Goal: Task Accomplishment & Management: Contribute content

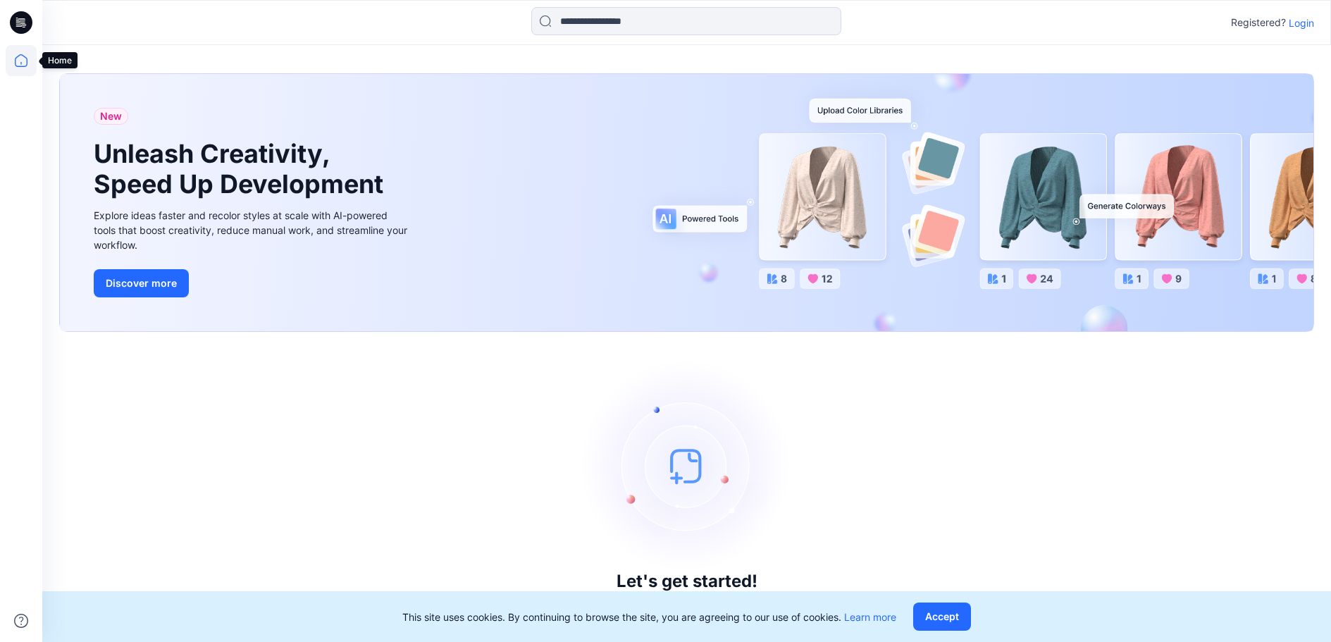
click at [24, 59] on icon at bounding box center [21, 60] width 31 height 31
click at [1298, 23] on p "Login" at bounding box center [1301, 23] width 25 height 15
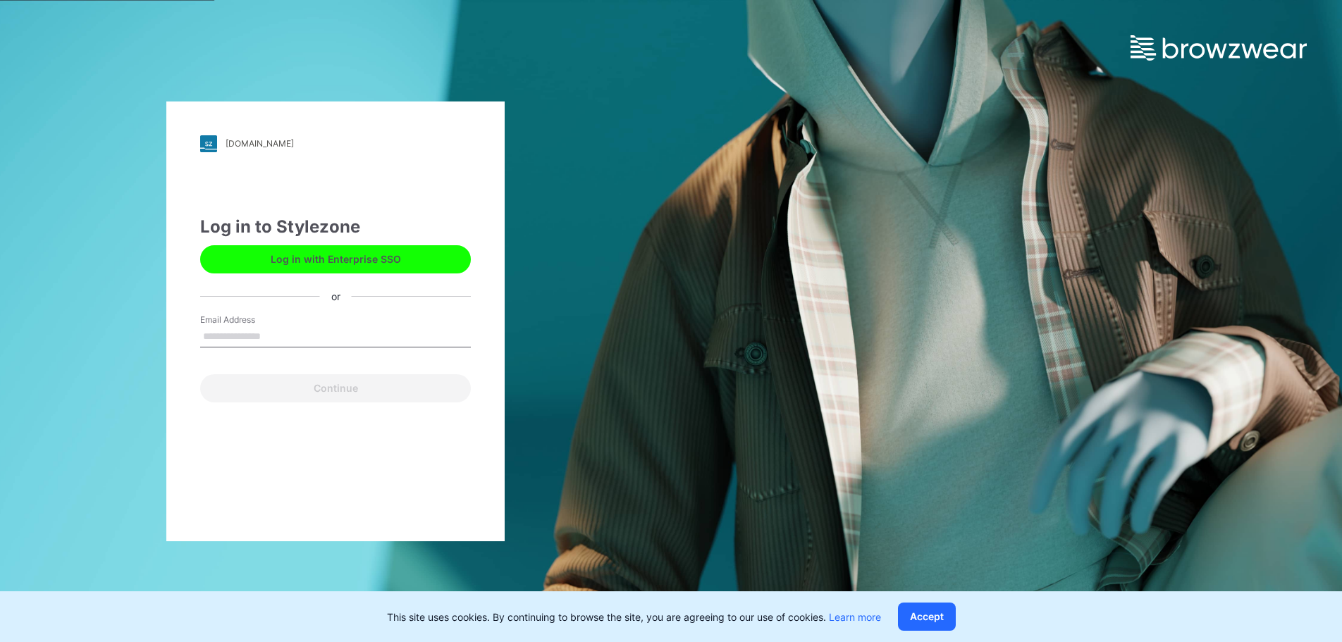
click at [290, 341] on input "Email Address" at bounding box center [335, 336] width 271 height 21
type input "**********"
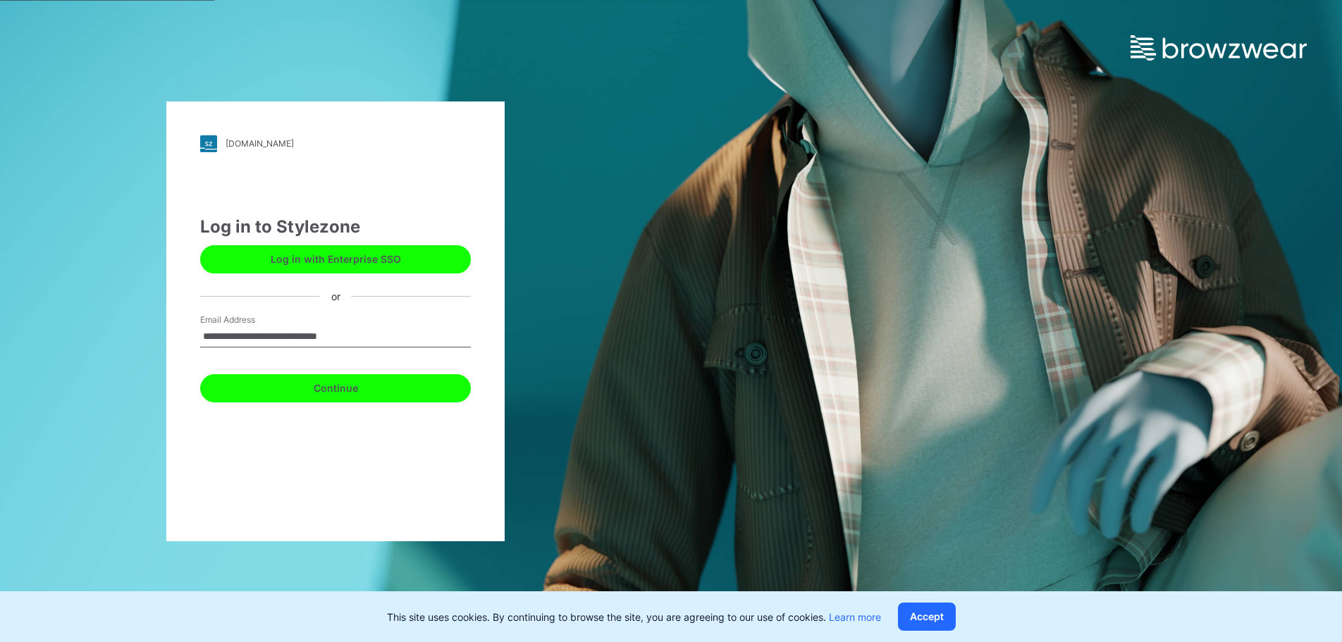
click at [306, 388] on button "Continue" at bounding box center [335, 388] width 271 height 28
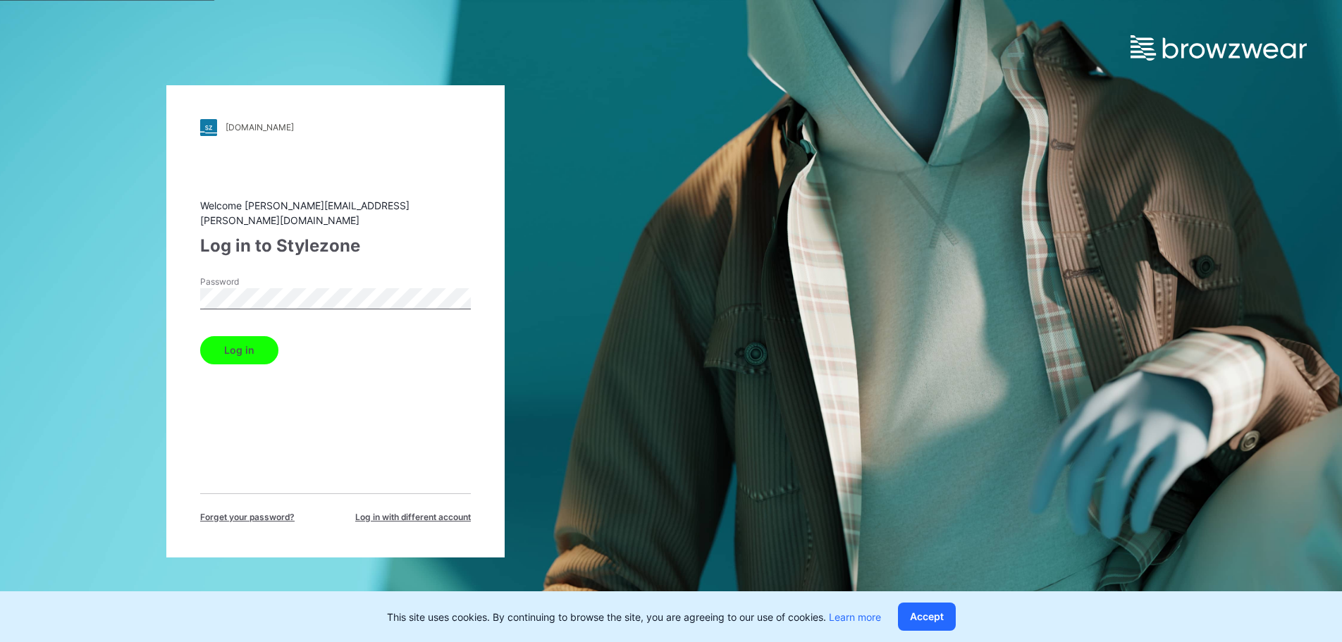
click at [260, 355] on button "Log in" at bounding box center [239, 350] width 78 height 28
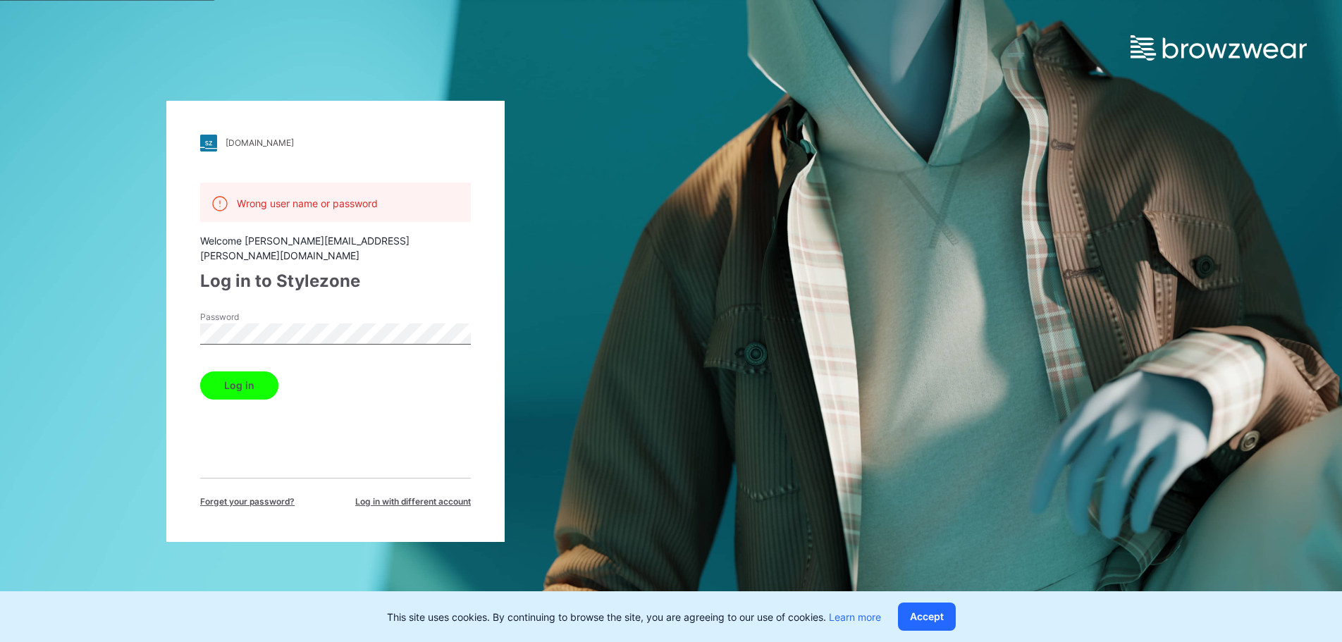
click at [186, 343] on div "mammut.stylezone.com Loading... Wrong user name or password Welcome maianh.nguy…" at bounding box center [335, 321] width 338 height 441
click at [260, 394] on button "Log in" at bounding box center [239, 385] width 78 height 28
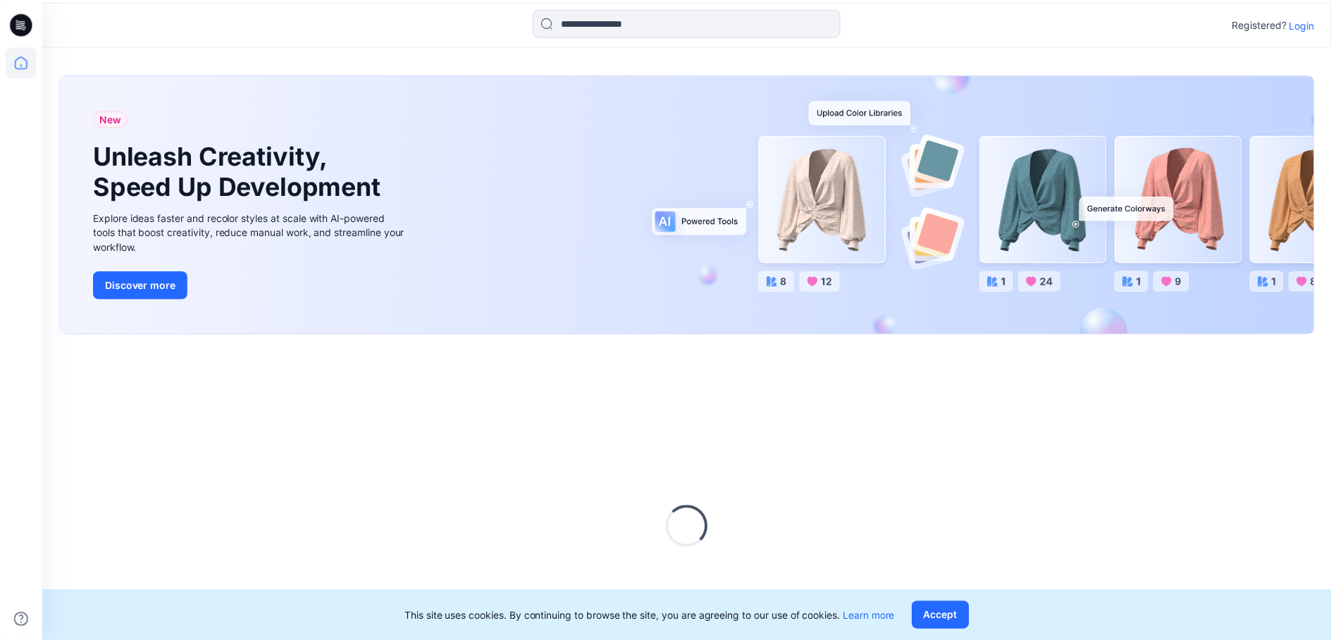
scroll to position [2, 0]
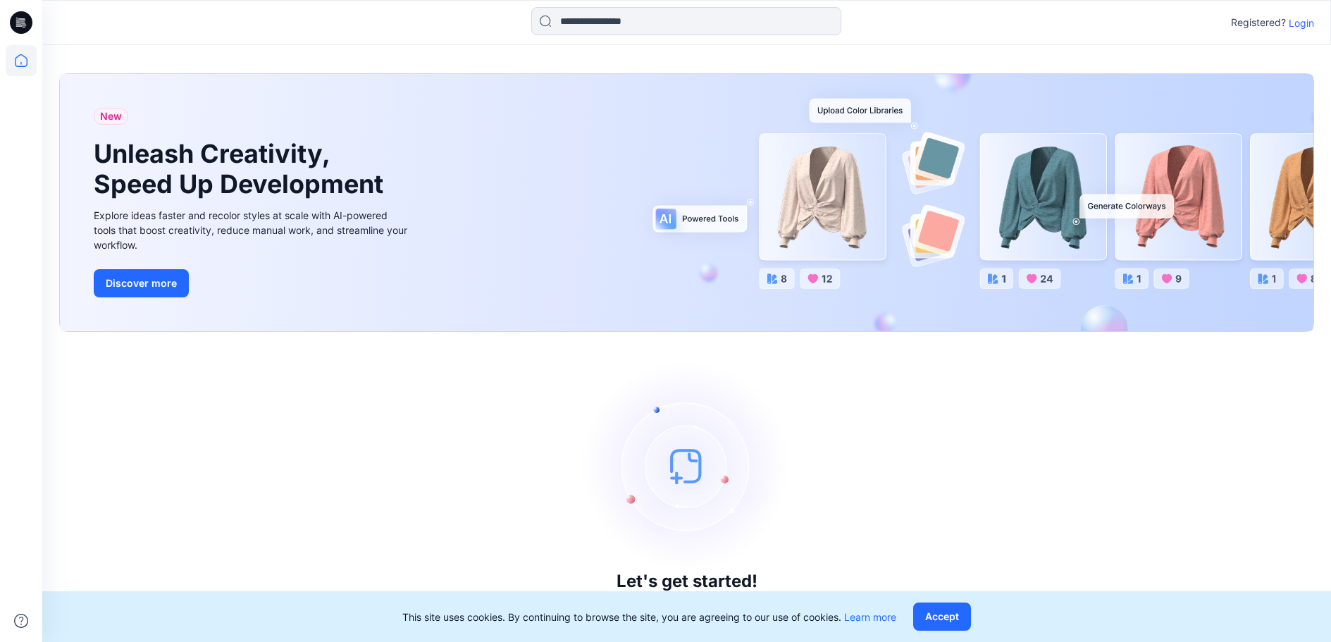
click at [1296, 25] on p "Login" at bounding box center [1301, 23] width 25 height 15
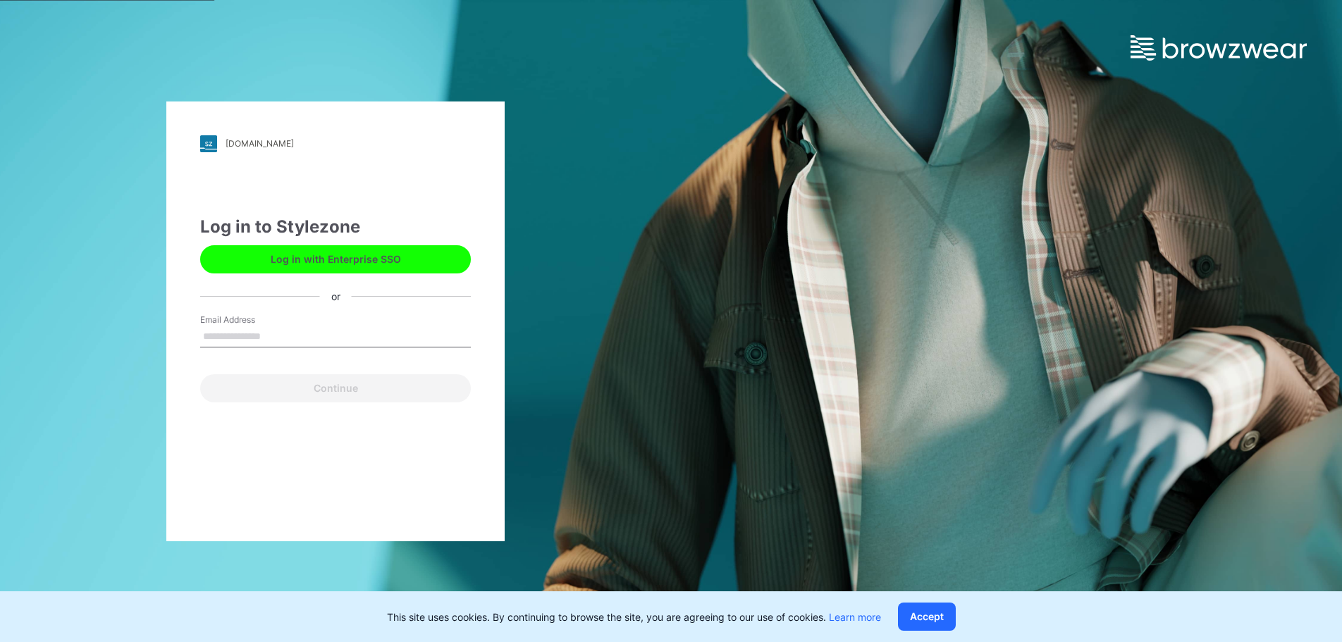
click at [331, 331] on input "Email Address" at bounding box center [335, 336] width 271 height 21
type input "**********"
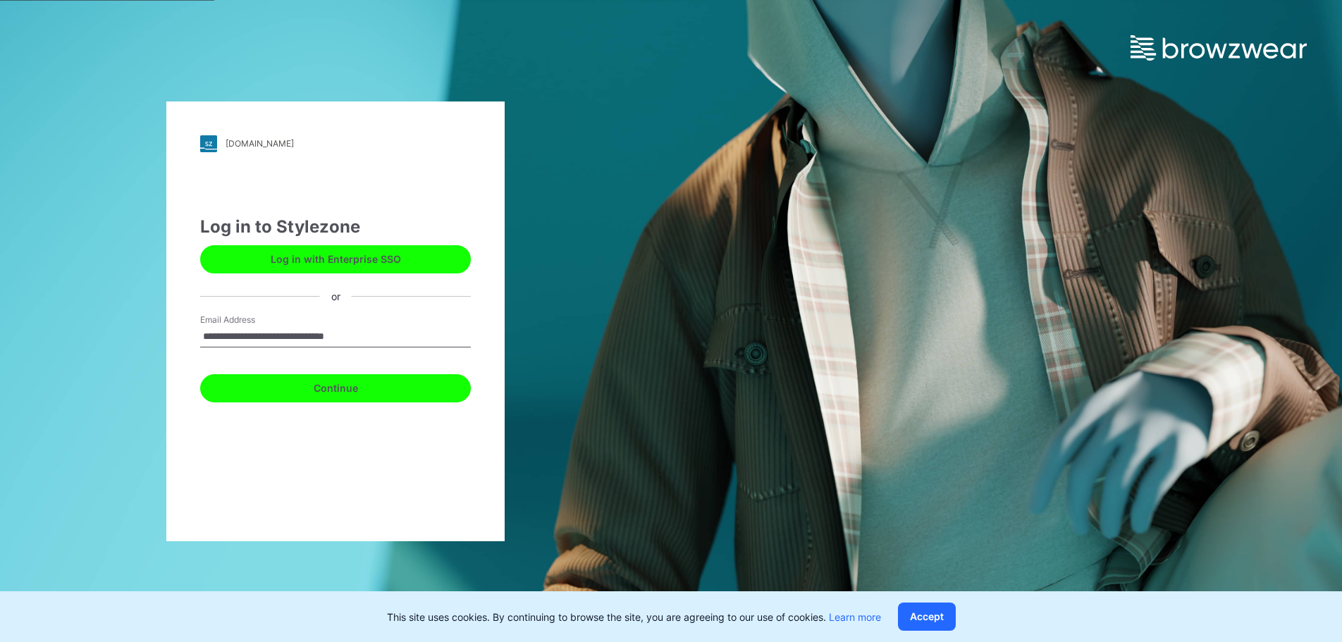
click at [276, 396] on button "Continue" at bounding box center [335, 388] width 271 height 28
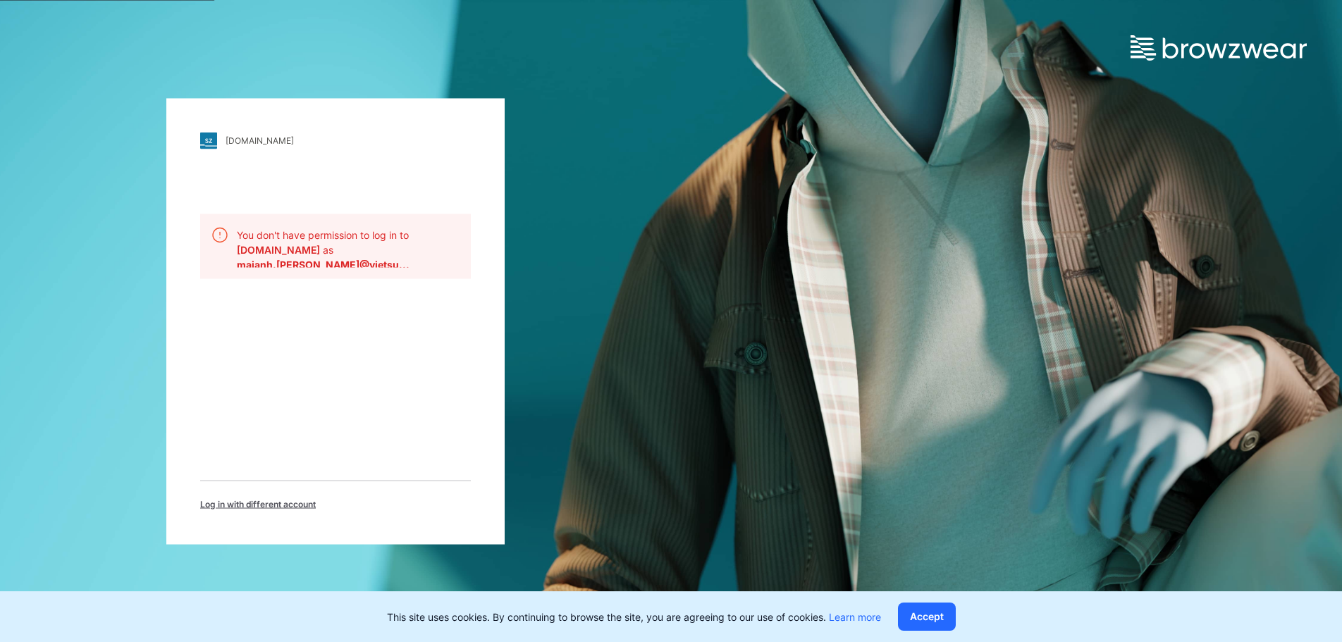
click at [314, 234] on p "You don't have permission to log in to mammut.stylezone.com as" at bounding box center [348, 242] width 223 height 30
click at [407, 241] on p "You don't have permission to log in to mammut.stylezone.com as" at bounding box center [348, 242] width 223 height 30
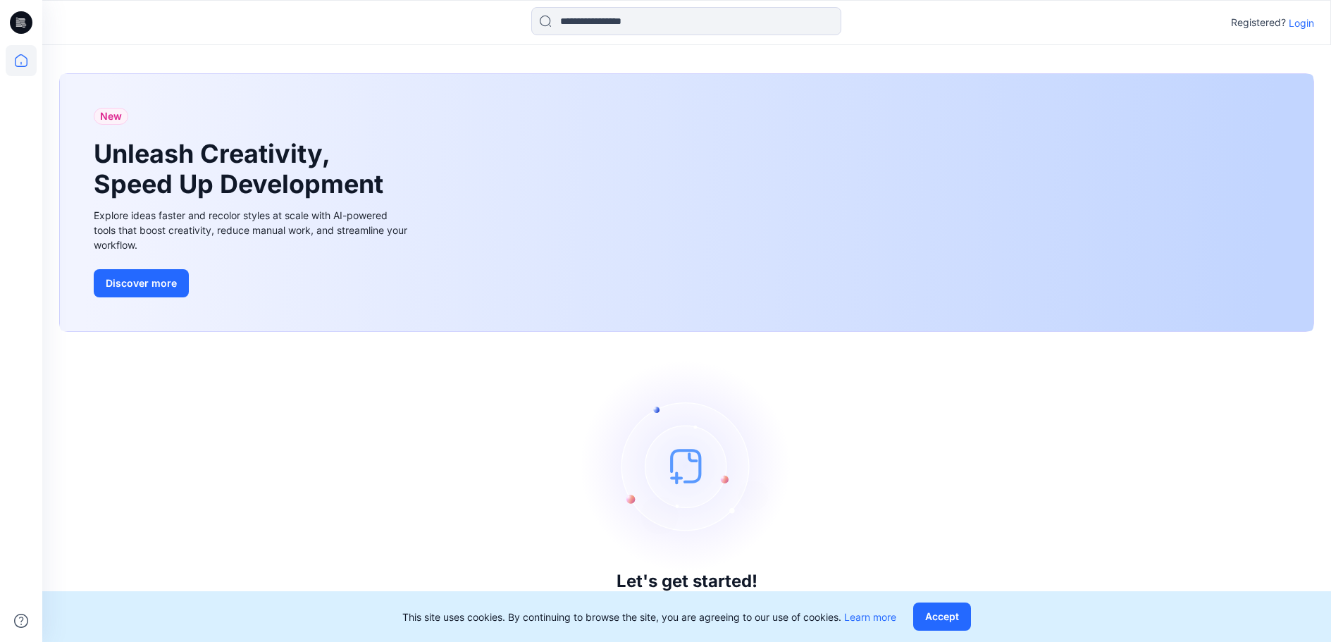
click at [1293, 20] on p "Login" at bounding box center [1301, 23] width 25 height 15
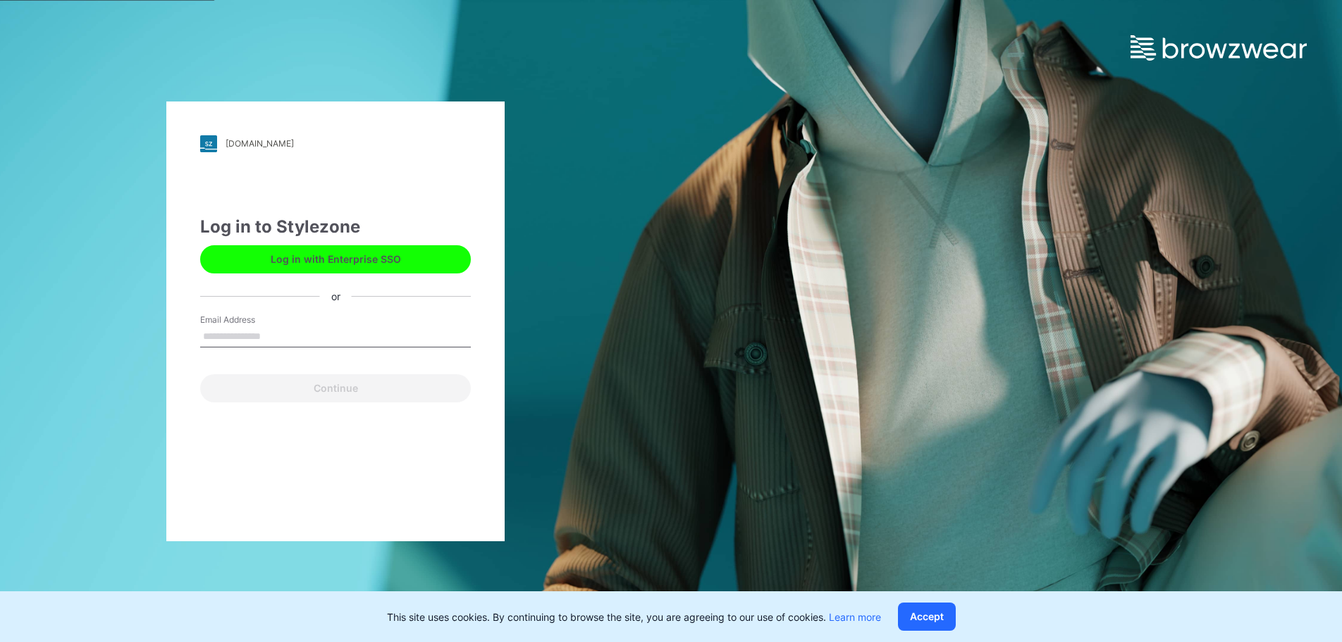
click at [285, 340] on input "Email Address" at bounding box center [335, 336] width 271 height 21
type input "**********"
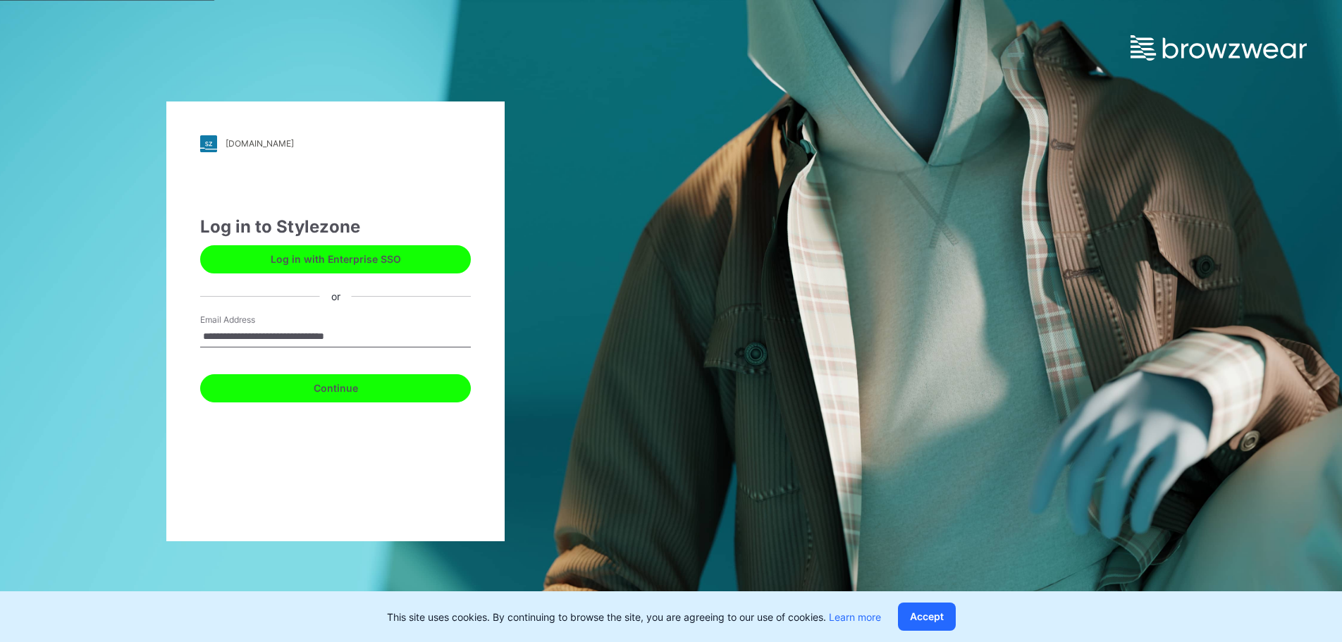
click at [409, 381] on button "Continue" at bounding box center [335, 388] width 271 height 28
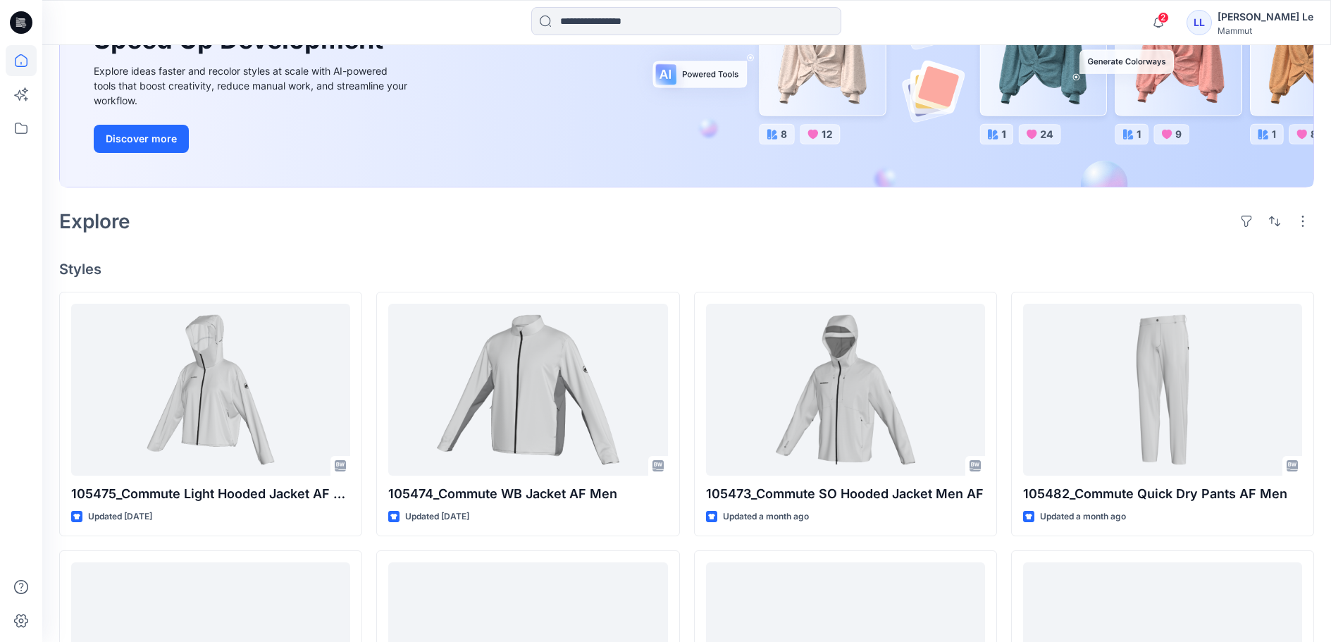
scroll to position [211, 0]
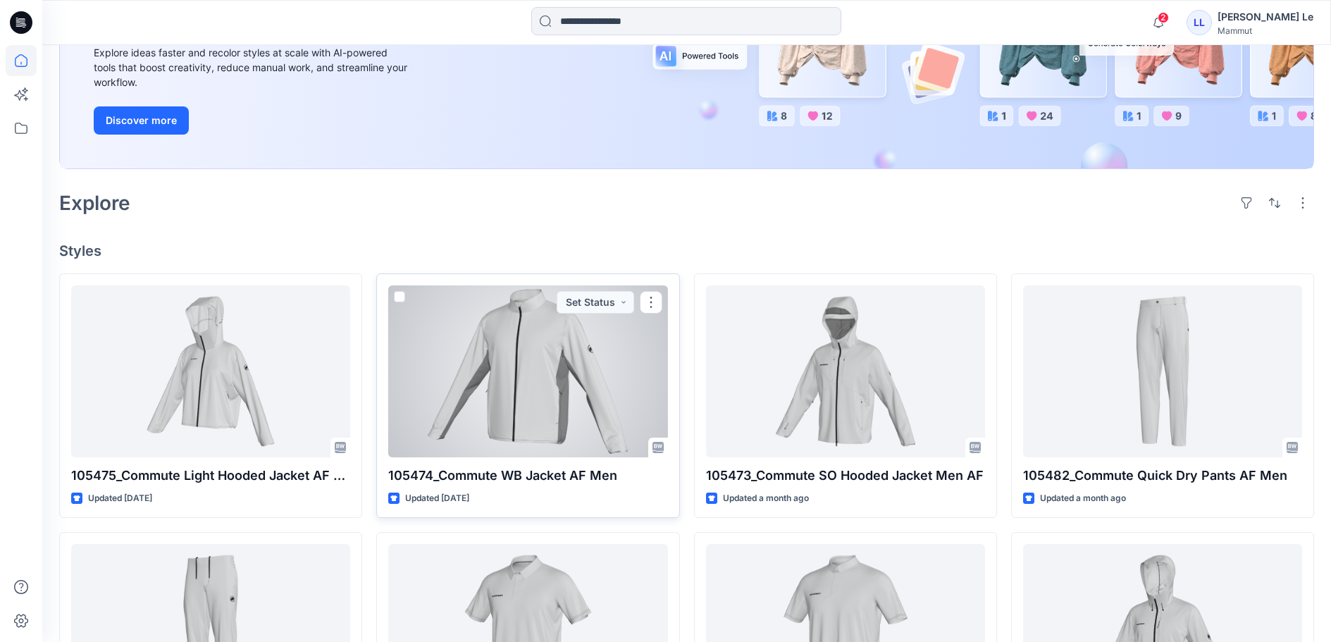
click at [567, 429] on div at bounding box center [527, 371] width 279 height 172
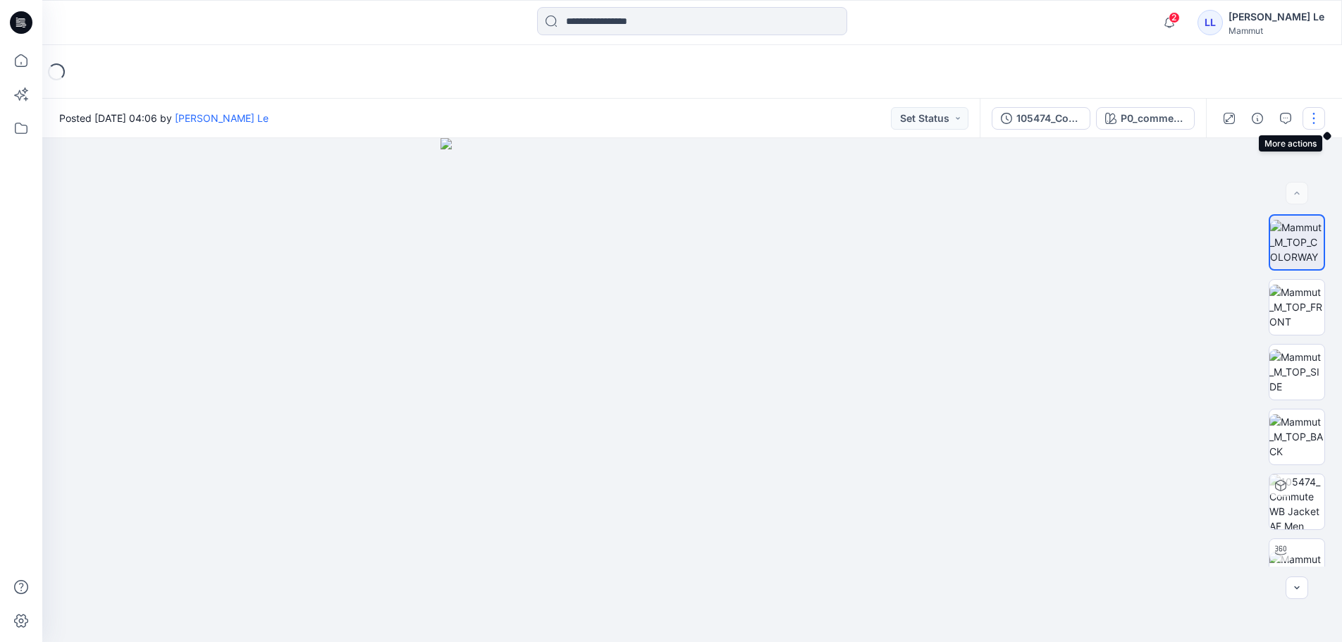
click at [1309, 124] on button "button" at bounding box center [1313, 118] width 23 height 23
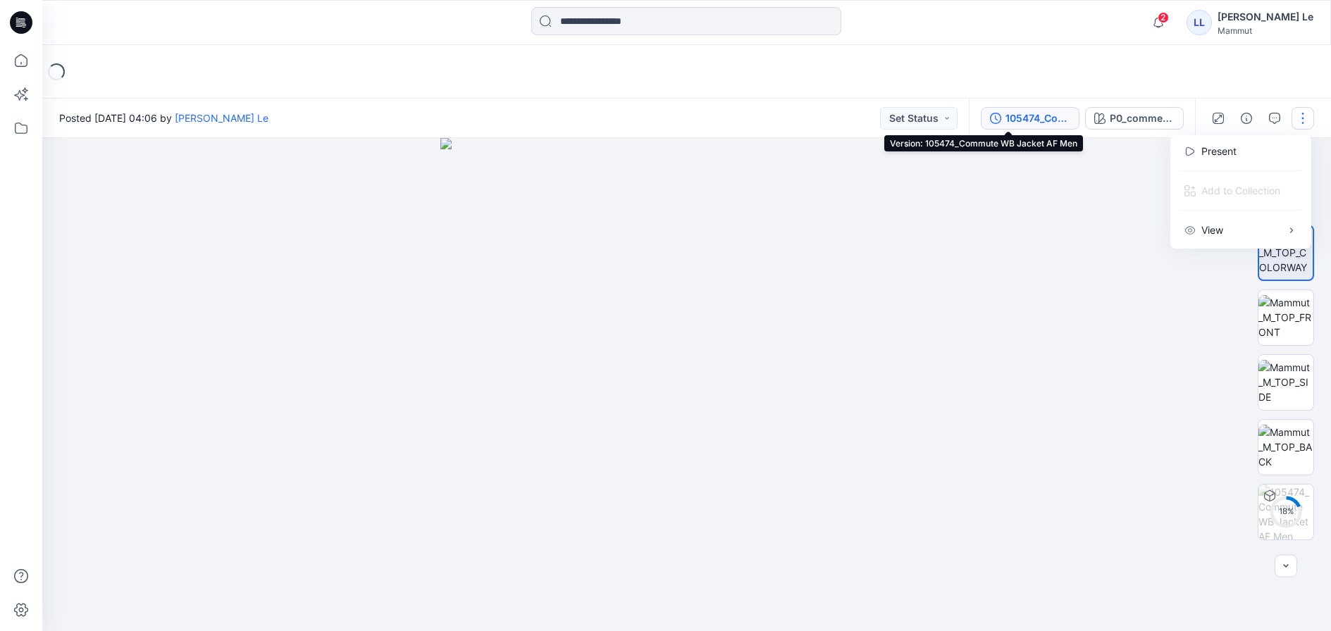
click at [1006, 124] on div "105474_Commute WB Jacket AF Men" at bounding box center [1038, 119] width 65 height 16
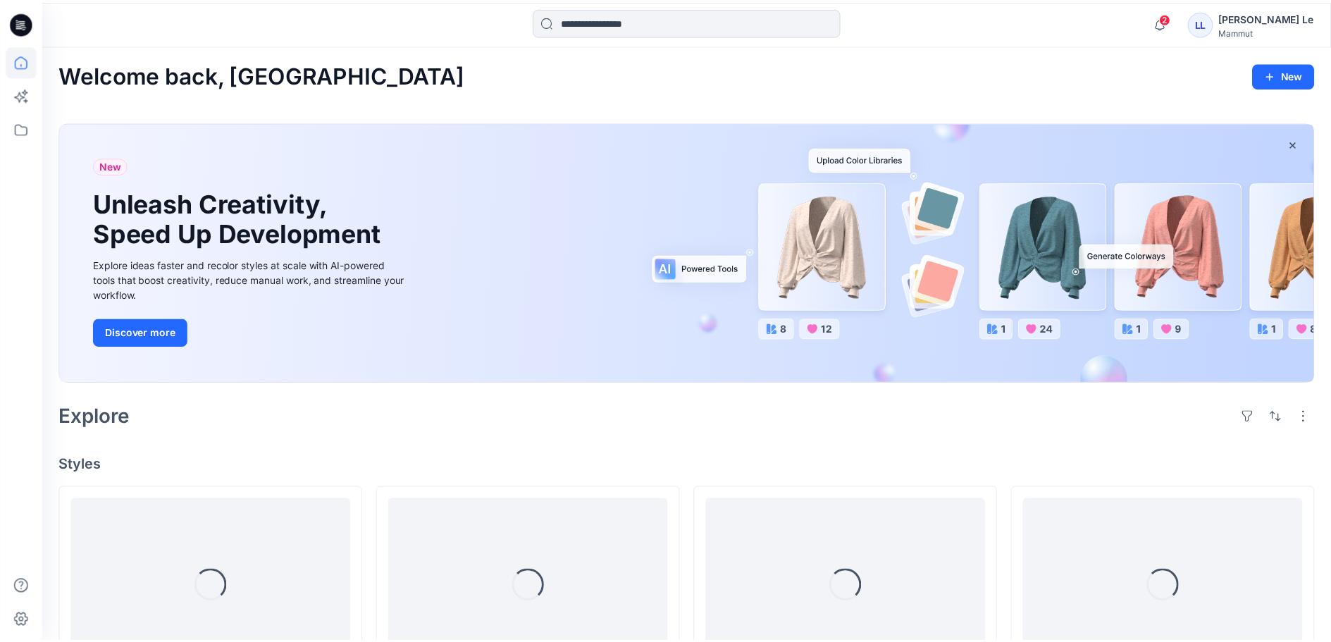
scroll to position [211, 0]
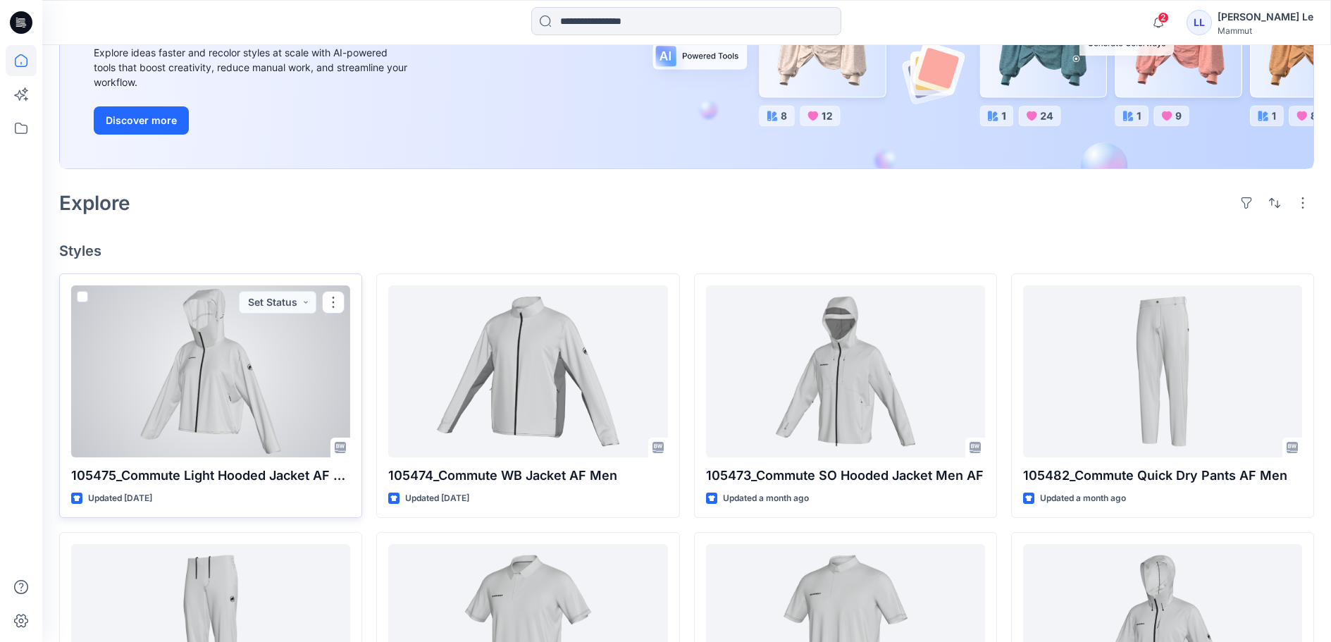
click at [199, 401] on div at bounding box center [210, 371] width 279 height 172
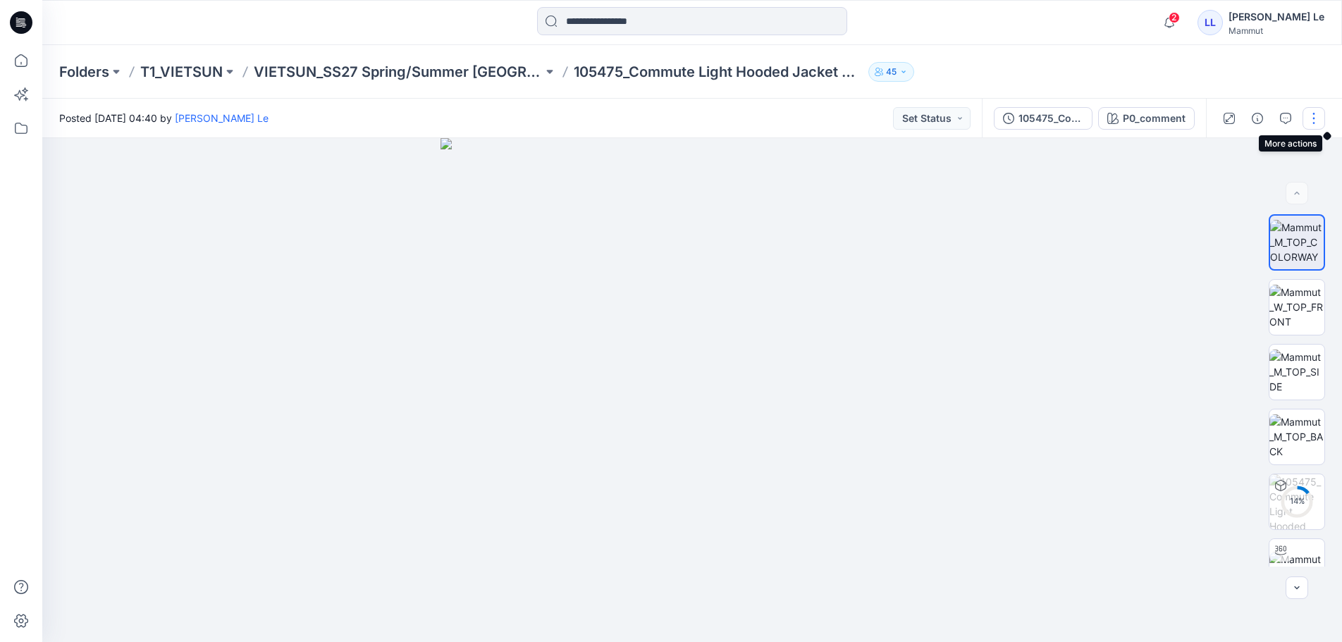
click at [1311, 121] on button "button" at bounding box center [1313, 118] width 23 height 23
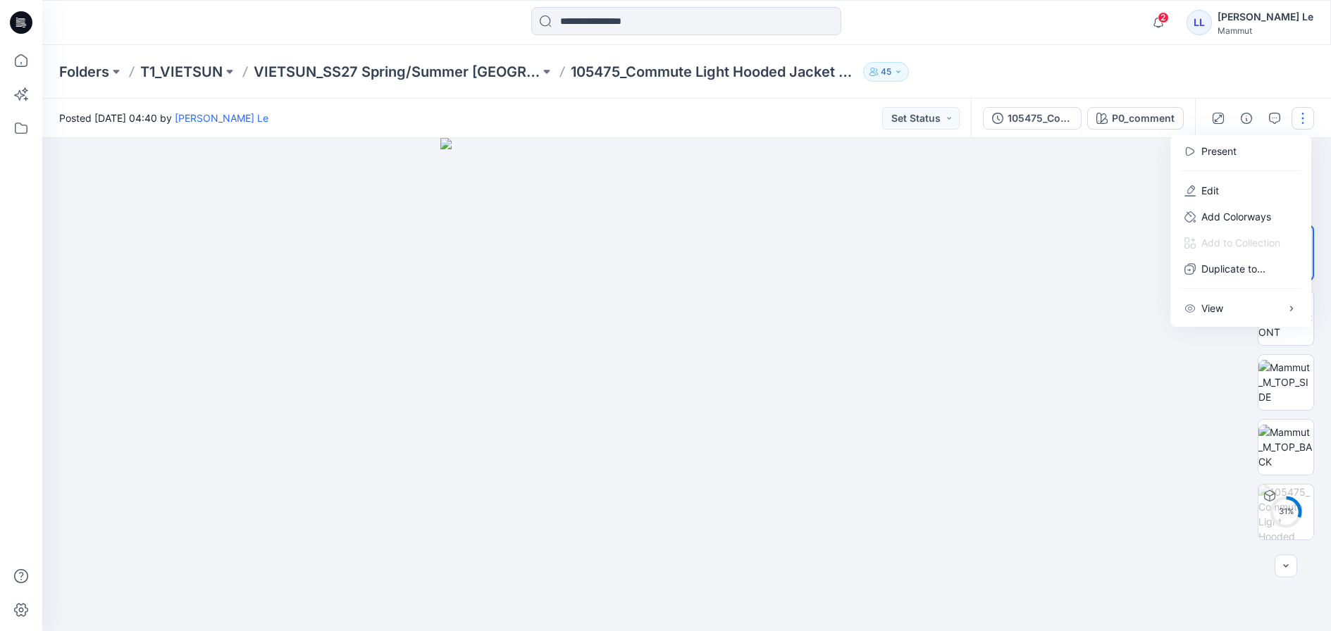
click at [1311, 123] on button "button" at bounding box center [1303, 118] width 23 height 23
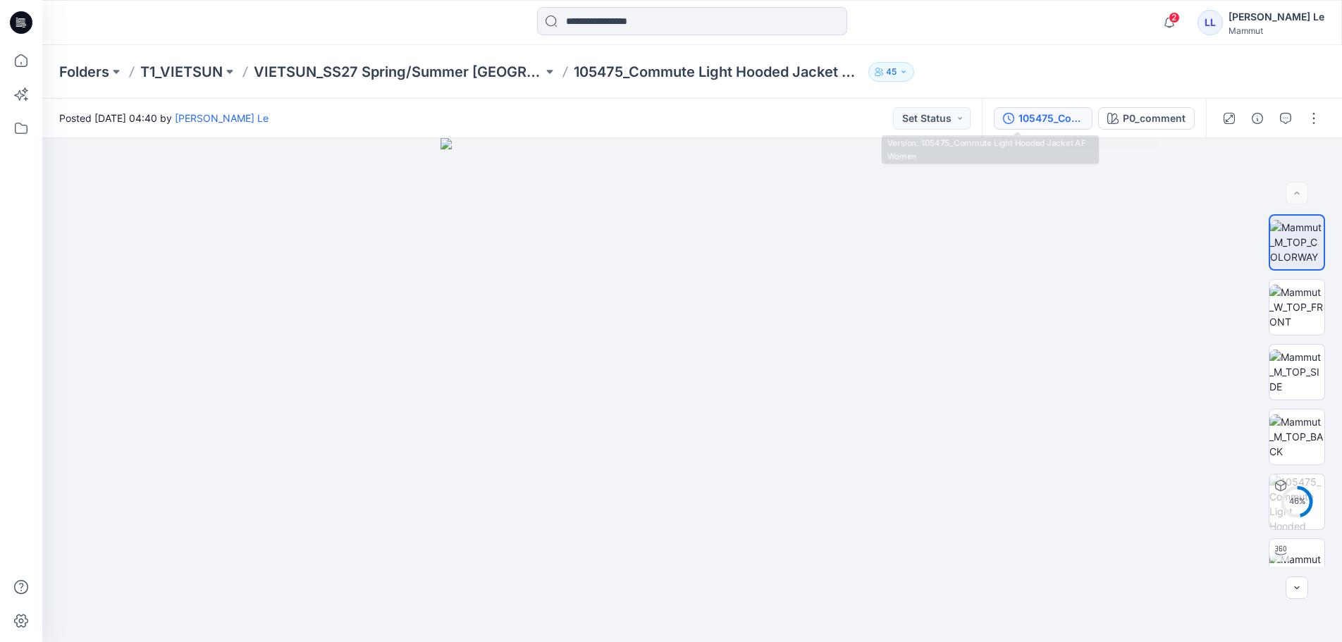
click at [1030, 121] on div "105475_Commute Light Hooded Jacket AF Women" at bounding box center [1050, 119] width 65 height 16
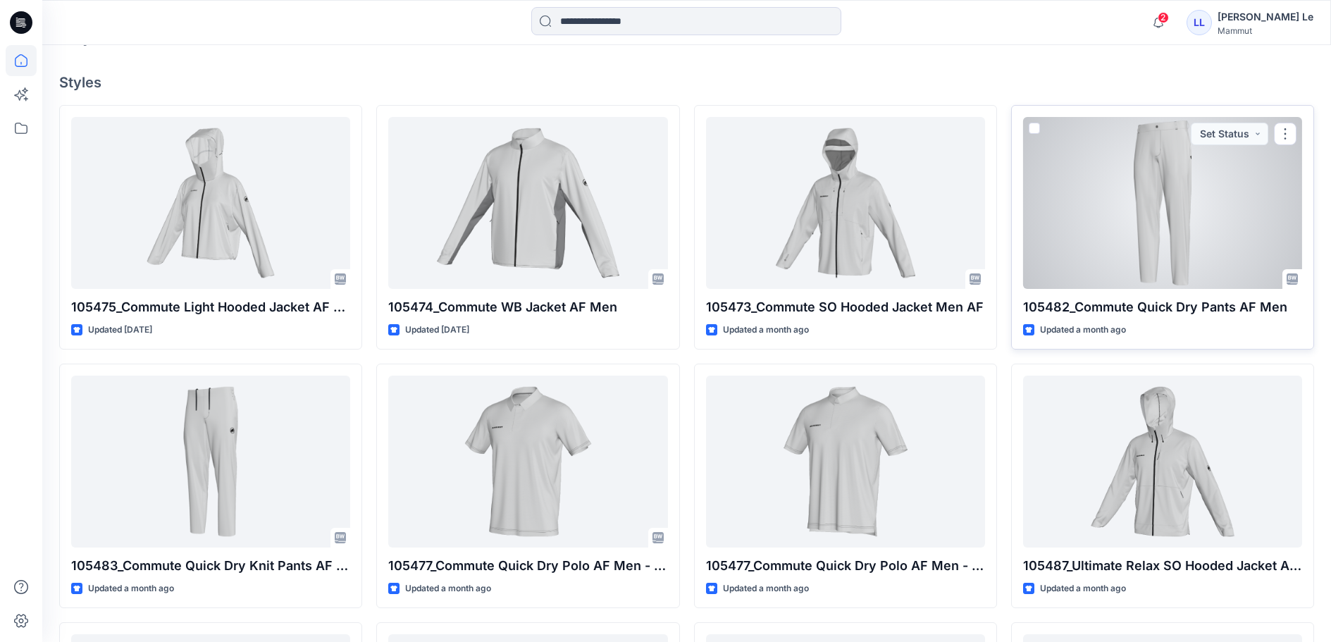
scroll to position [423, 0]
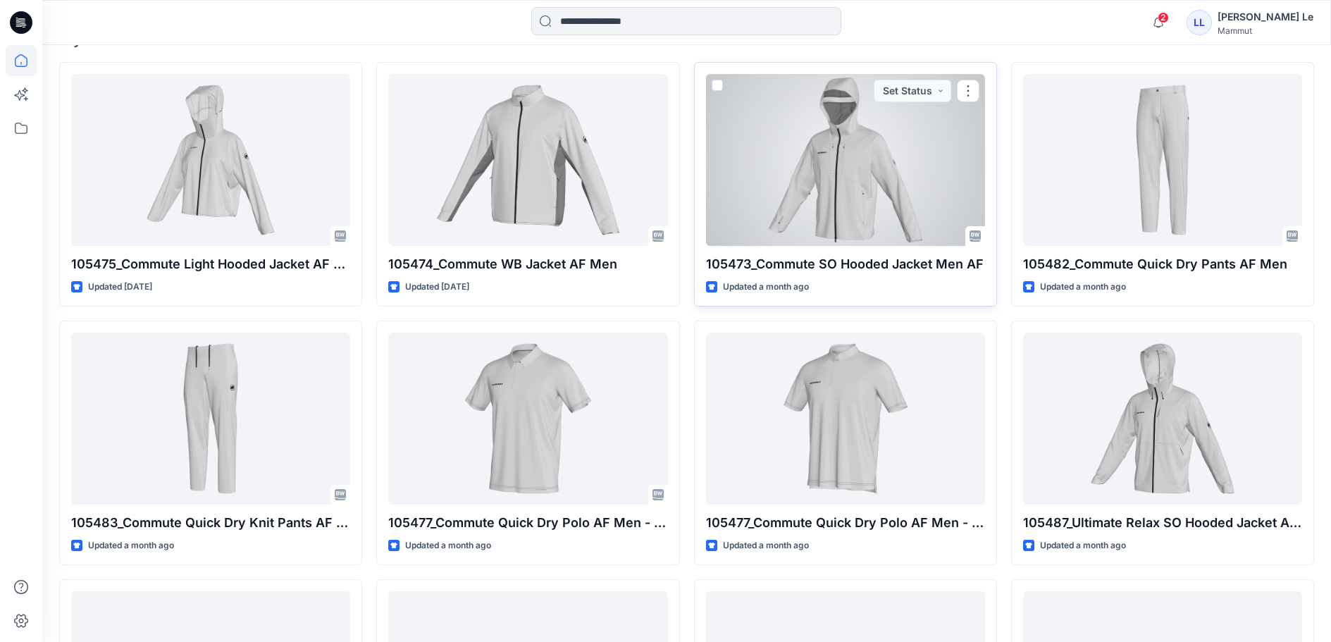
click at [796, 180] on div at bounding box center [845, 160] width 279 height 172
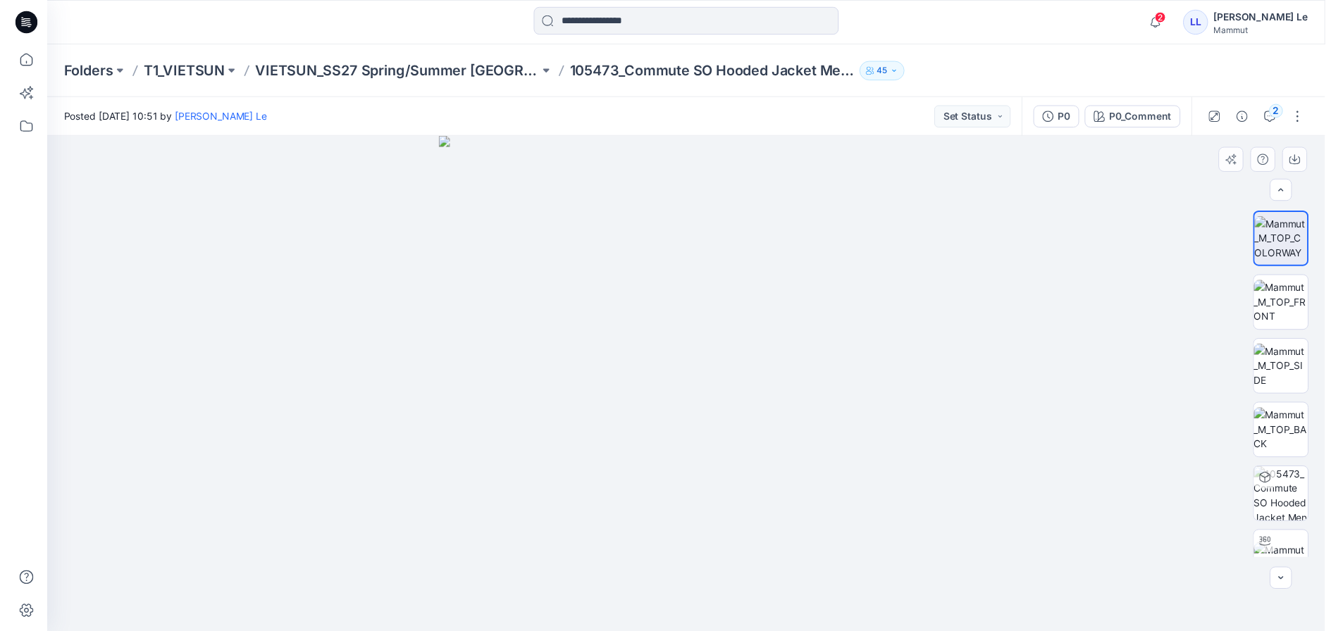
scroll to position [28, 0]
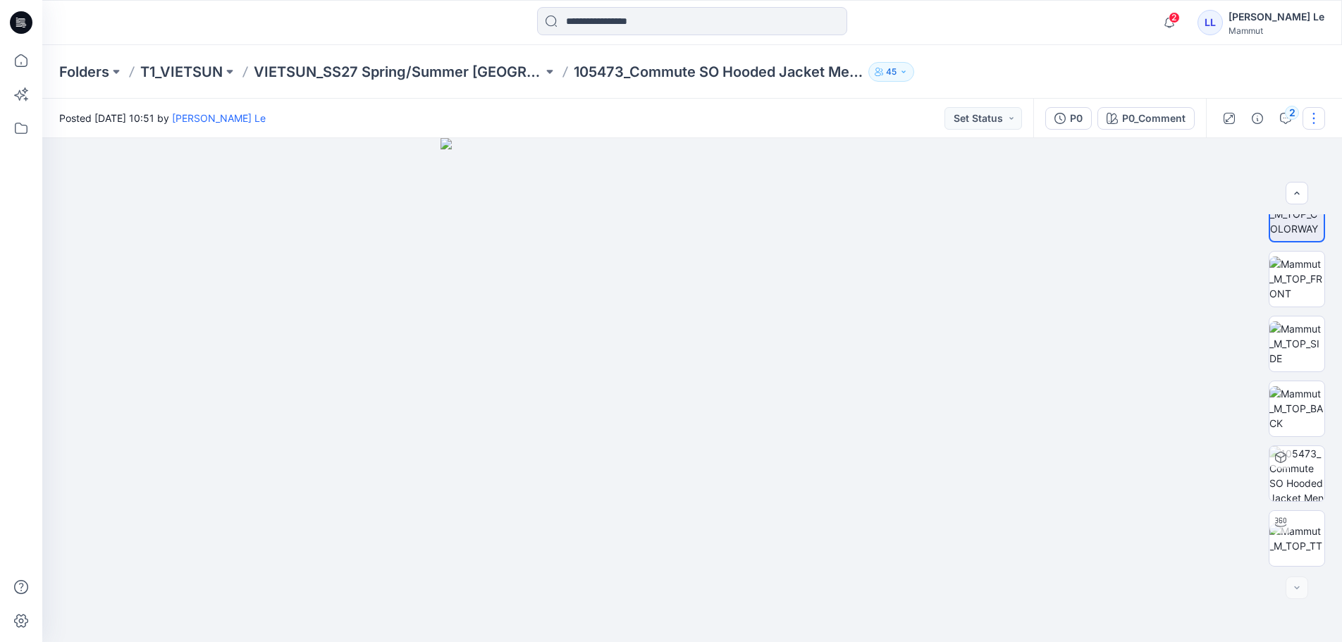
click at [1314, 118] on button "button" at bounding box center [1313, 118] width 23 height 23
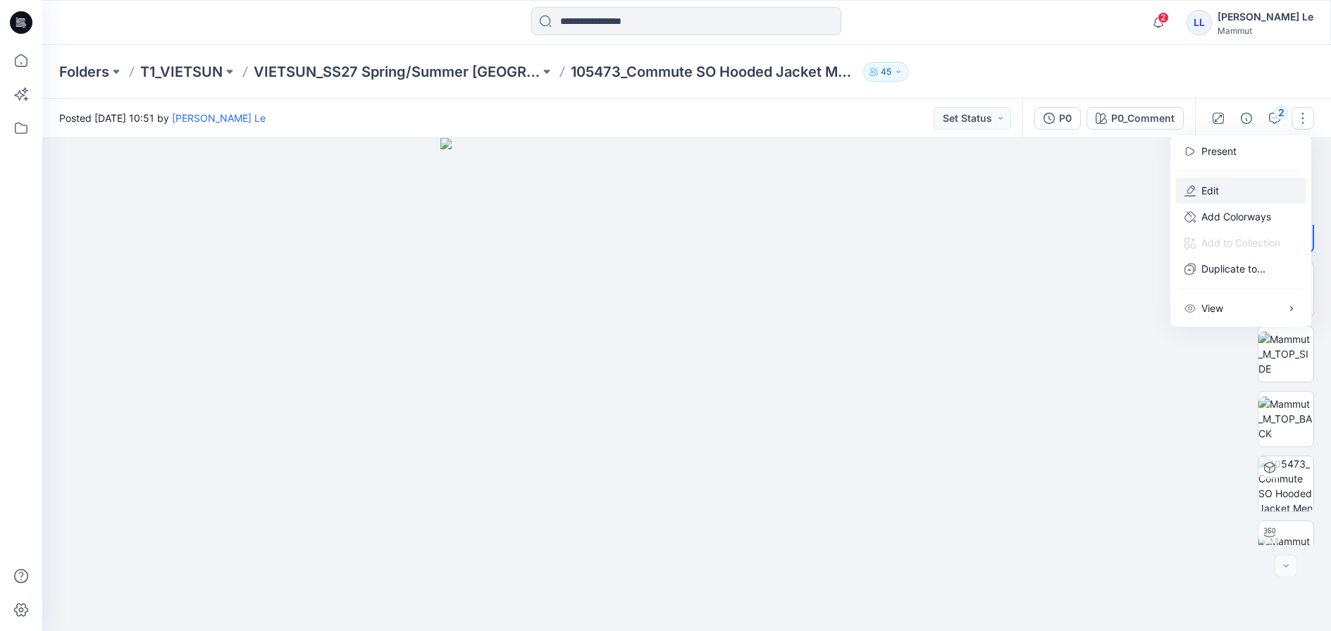
click at [1242, 197] on button "Edit" at bounding box center [1241, 191] width 130 height 26
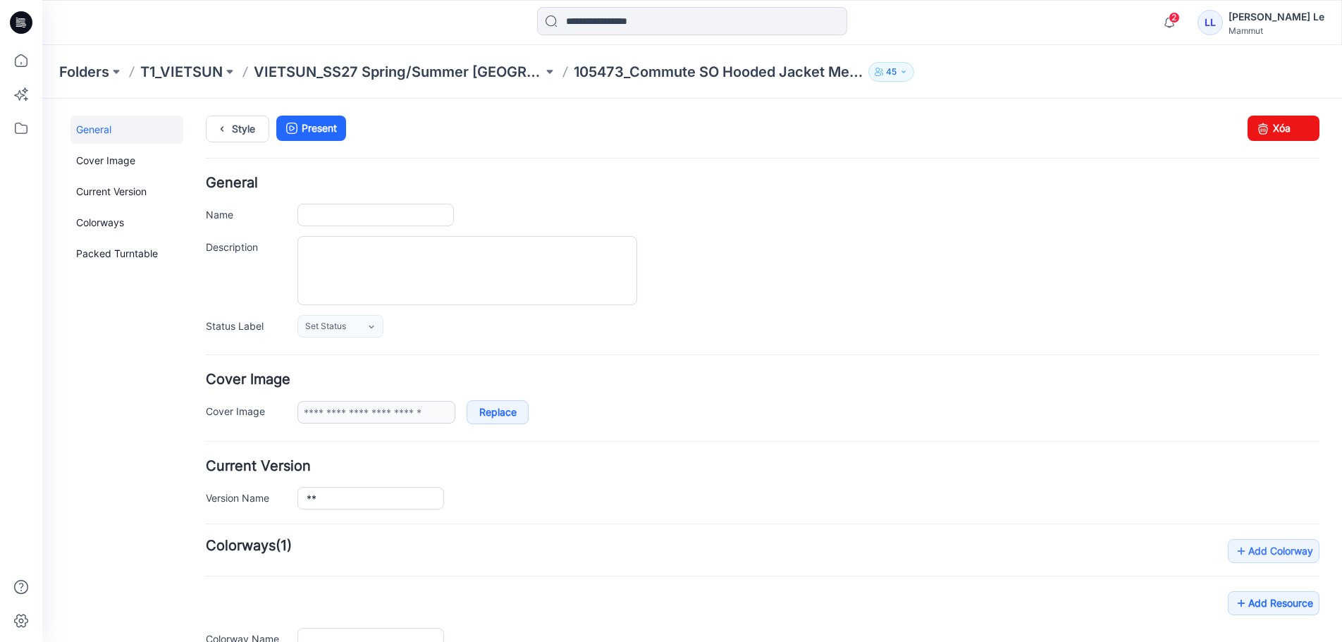
type input "**********"
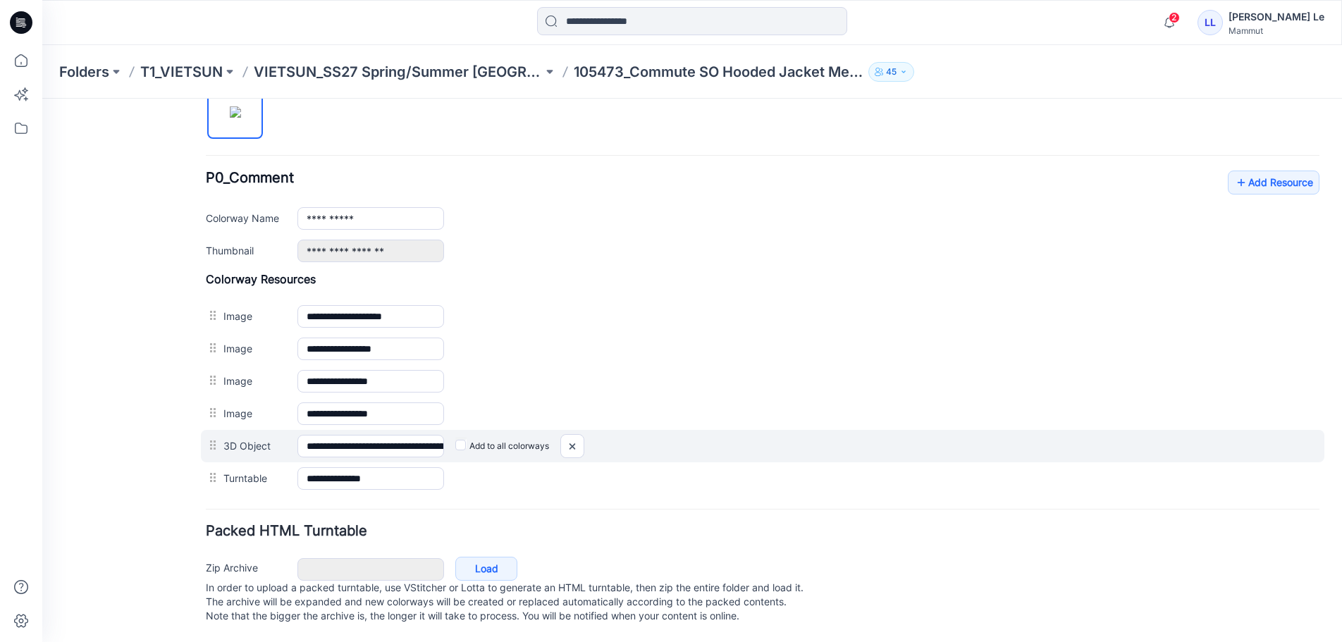
scroll to position [507, 0]
click at [567, 435] on img at bounding box center [572, 446] width 23 height 23
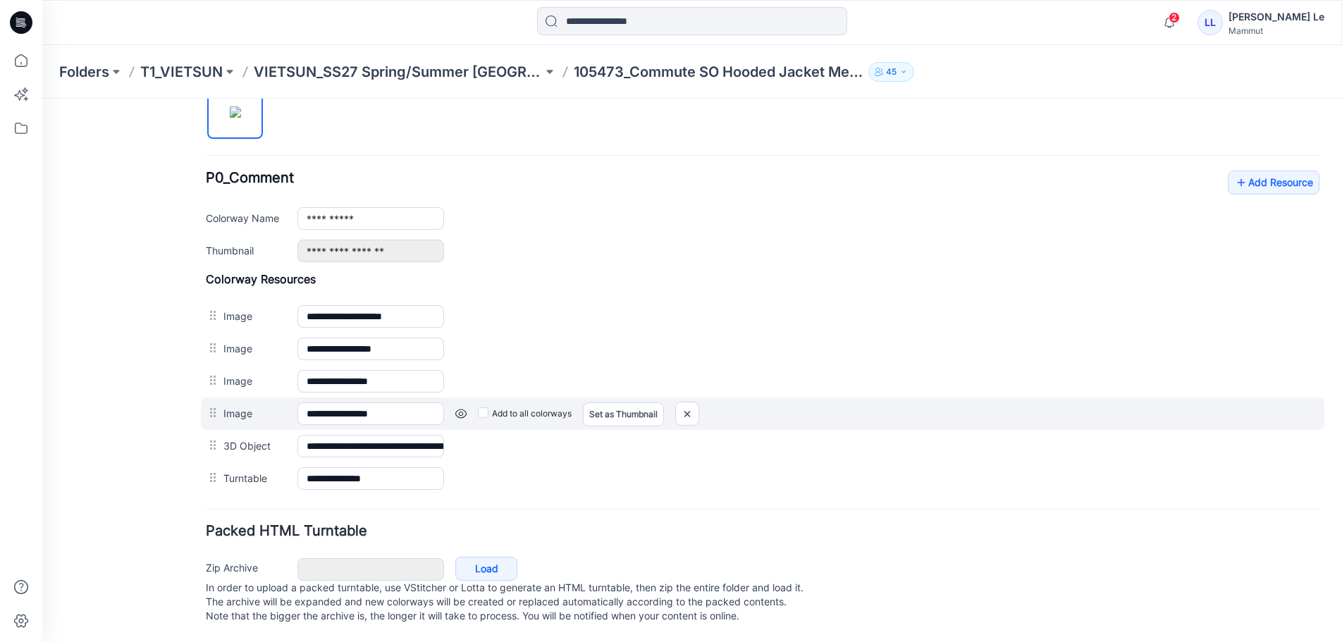
scroll to position [474, 0]
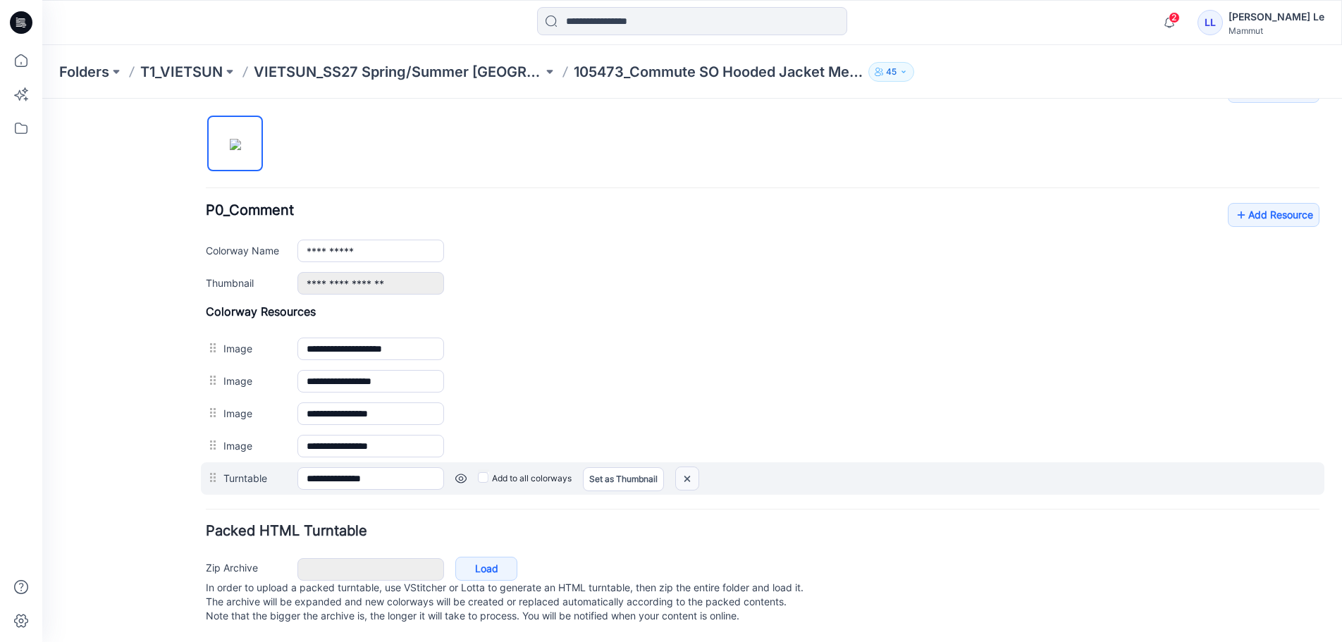
drag, startPoint x: 688, startPoint y: 464, endPoint x: 783, endPoint y: 151, distance: 327.1
click at [688, 467] on img at bounding box center [687, 478] width 23 height 23
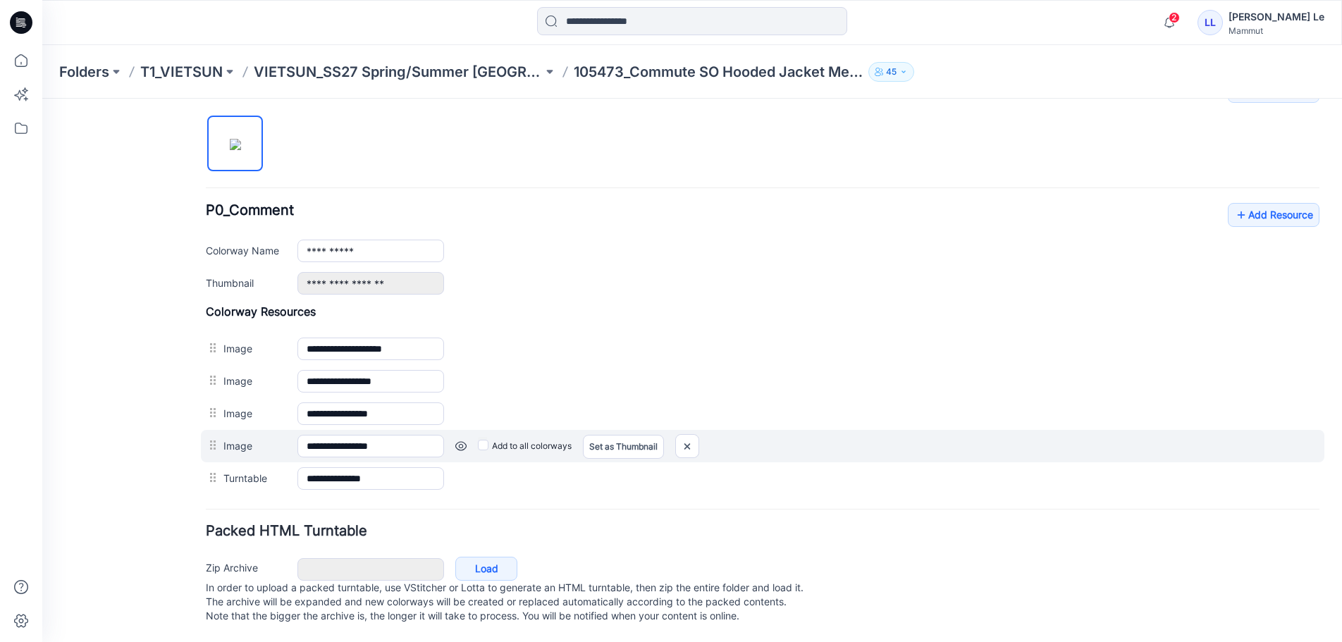
scroll to position [442, 0]
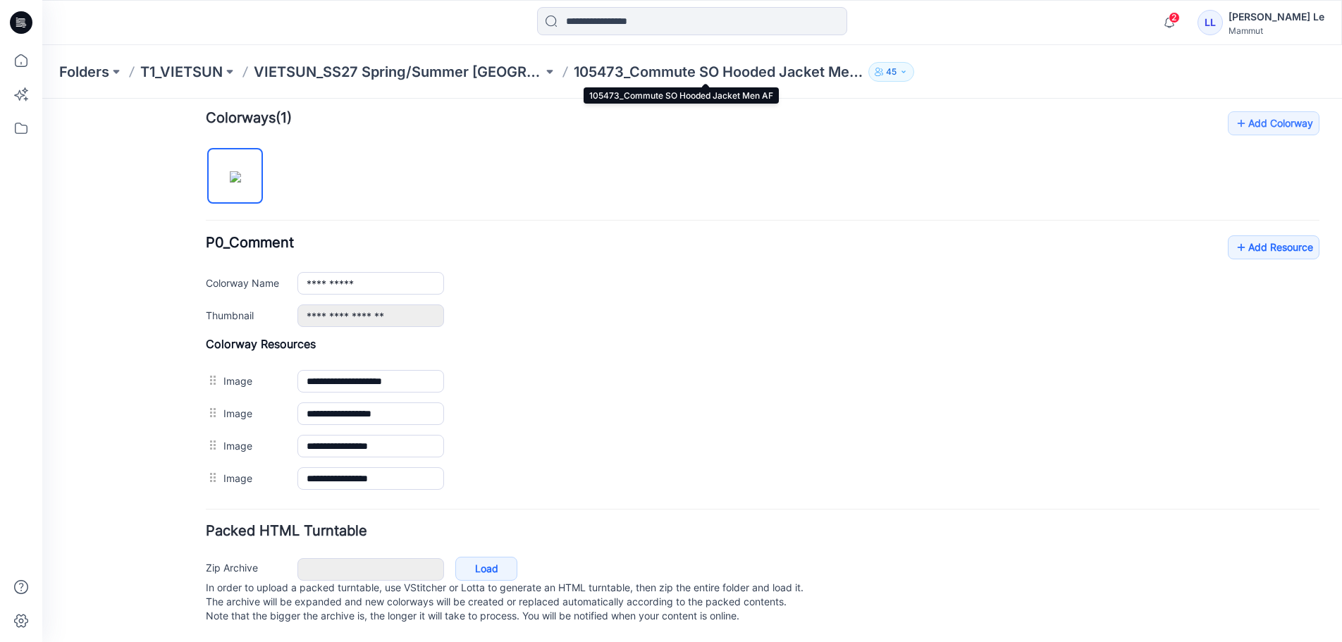
click at [591, 70] on p "105473_Commute SO Hooded Jacket Men AF" at bounding box center [718, 72] width 289 height 20
click at [486, 70] on p "VIETSUN_SS27 Spring/Summer [GEOGRAPHIC_DATA]" at bounding box center [398, 72] width 289 height 20
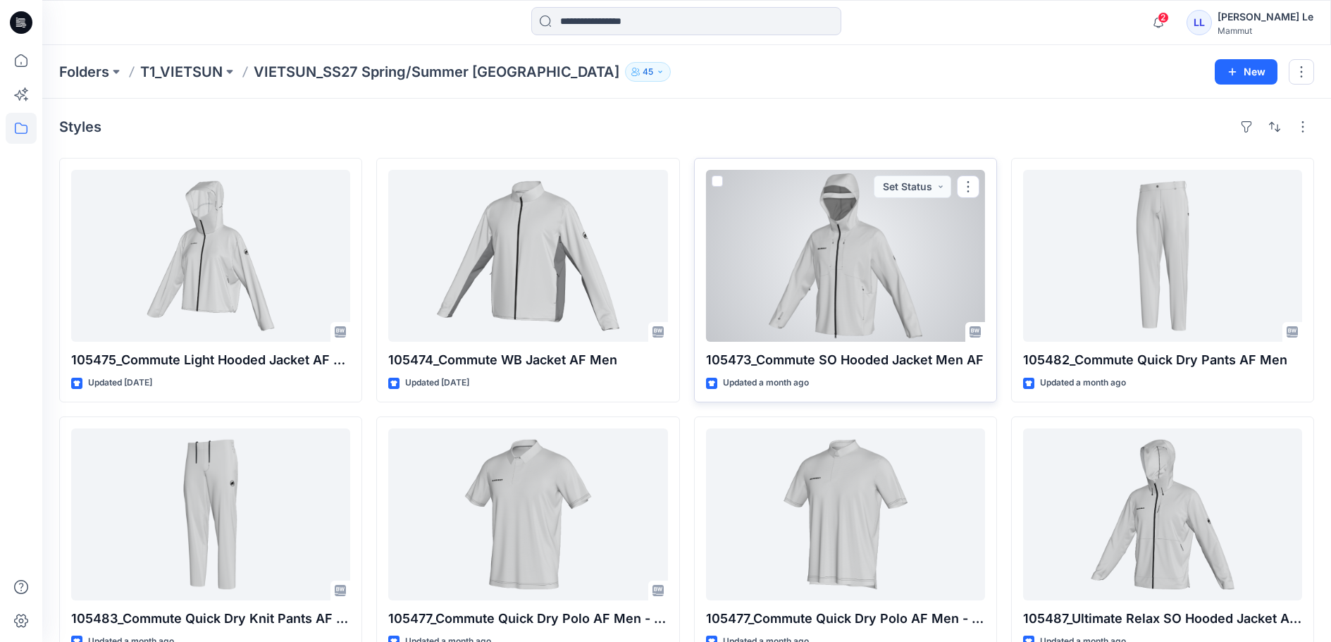
click at [876, 281] on div at bounding box center [845, 256] width 279 height 172
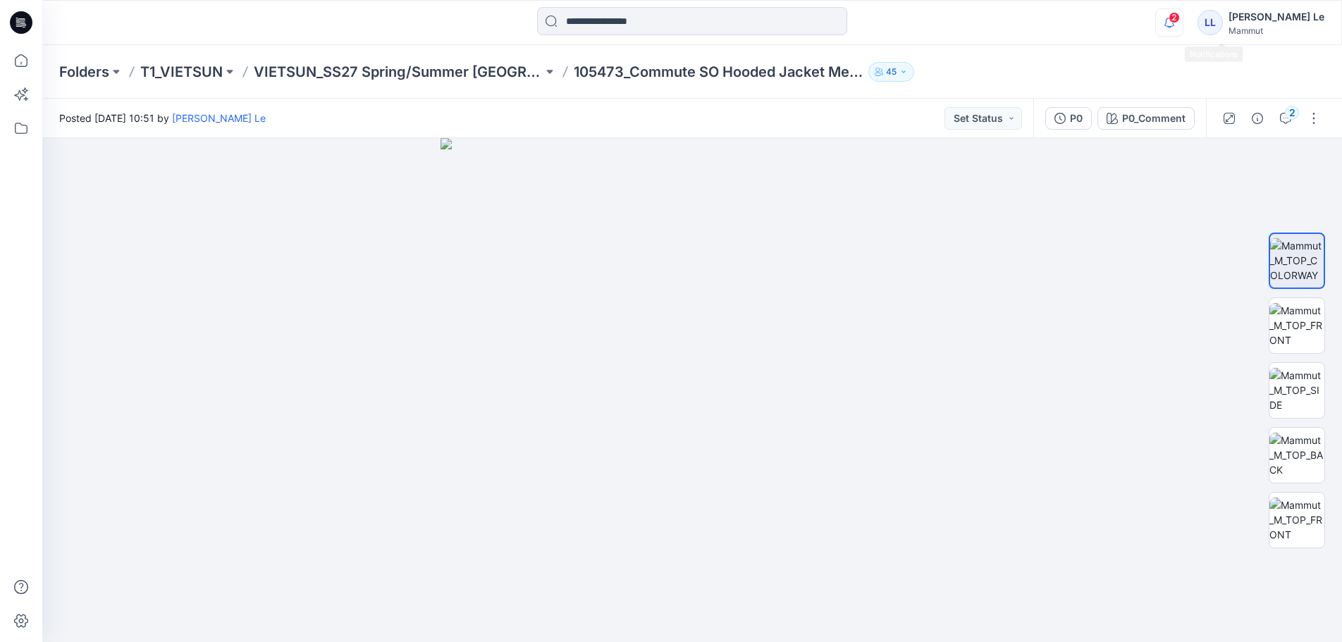
click at [1183, 21] on icon "button" at bounding box center [1169, 22] width 27 height 28
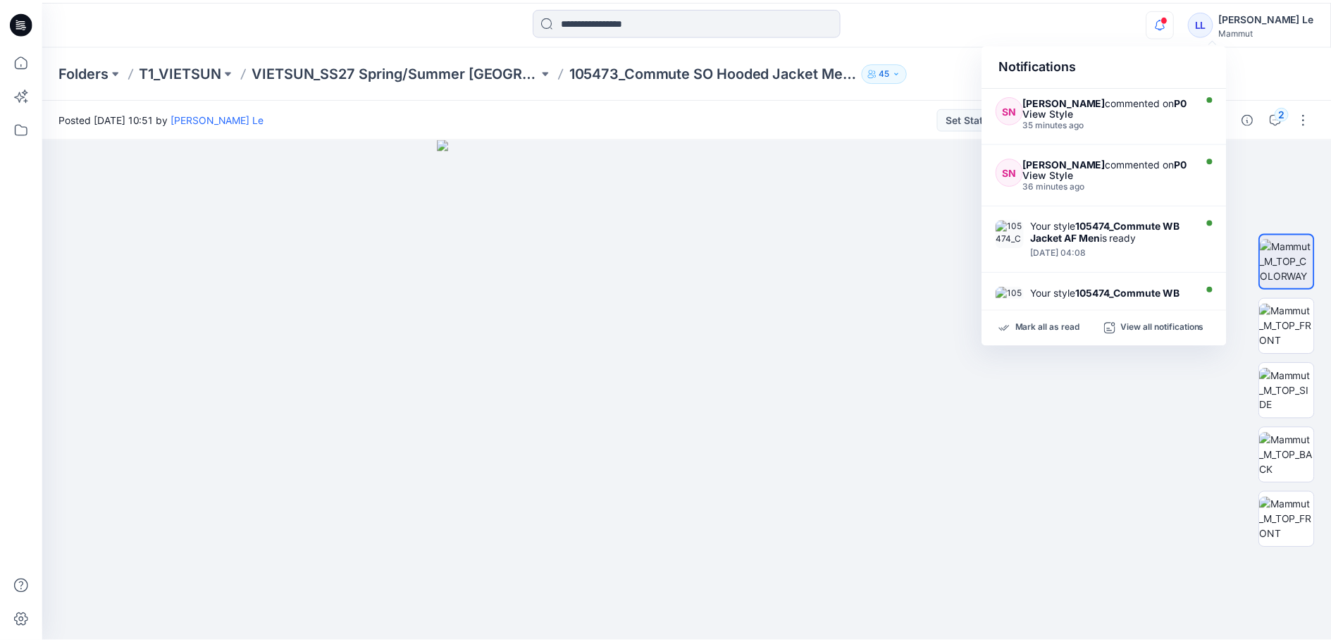
scroll to position [70, 0]
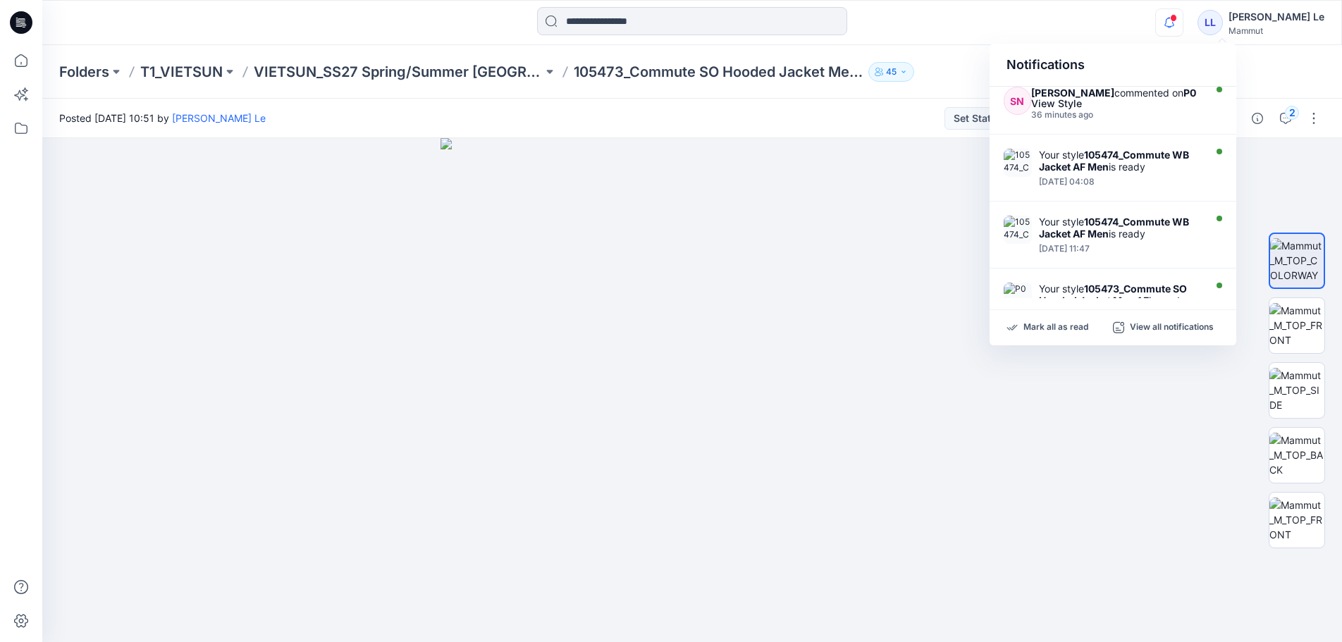
click at [1174, 26] on icon "button" at bounding box center [1169, 22] width 10 height 9
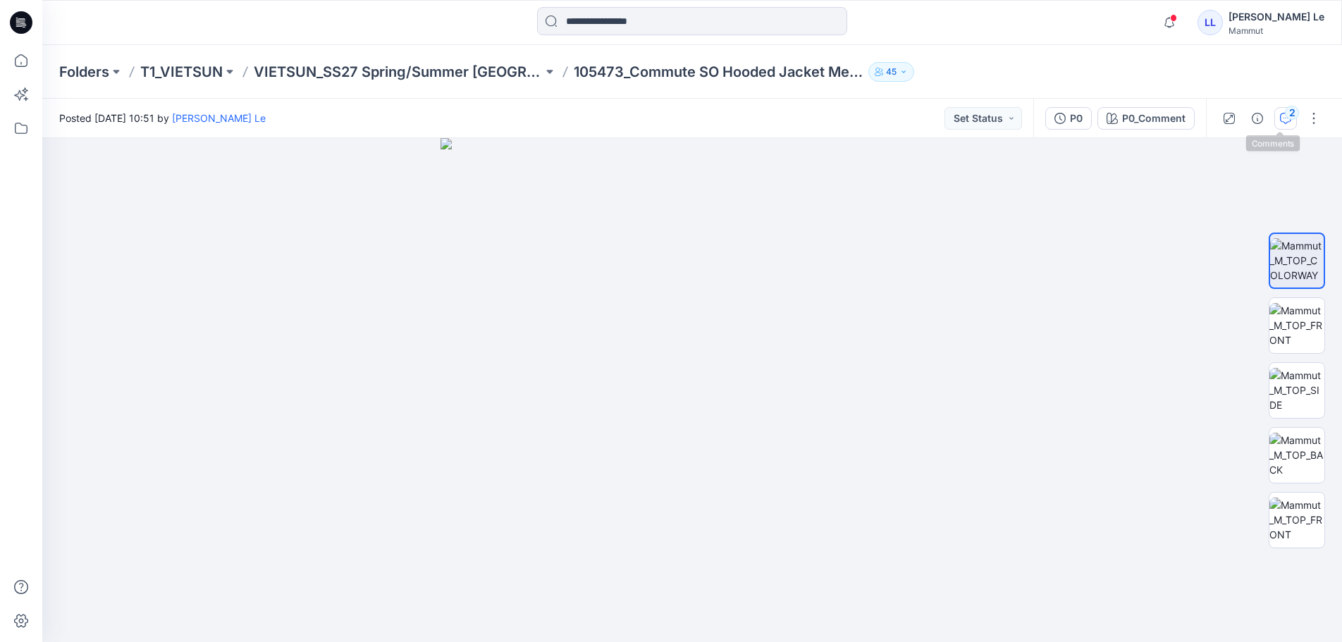
click at [1280, 116] on icon "button" at bounding box center [1285, 118] width 11 height 11
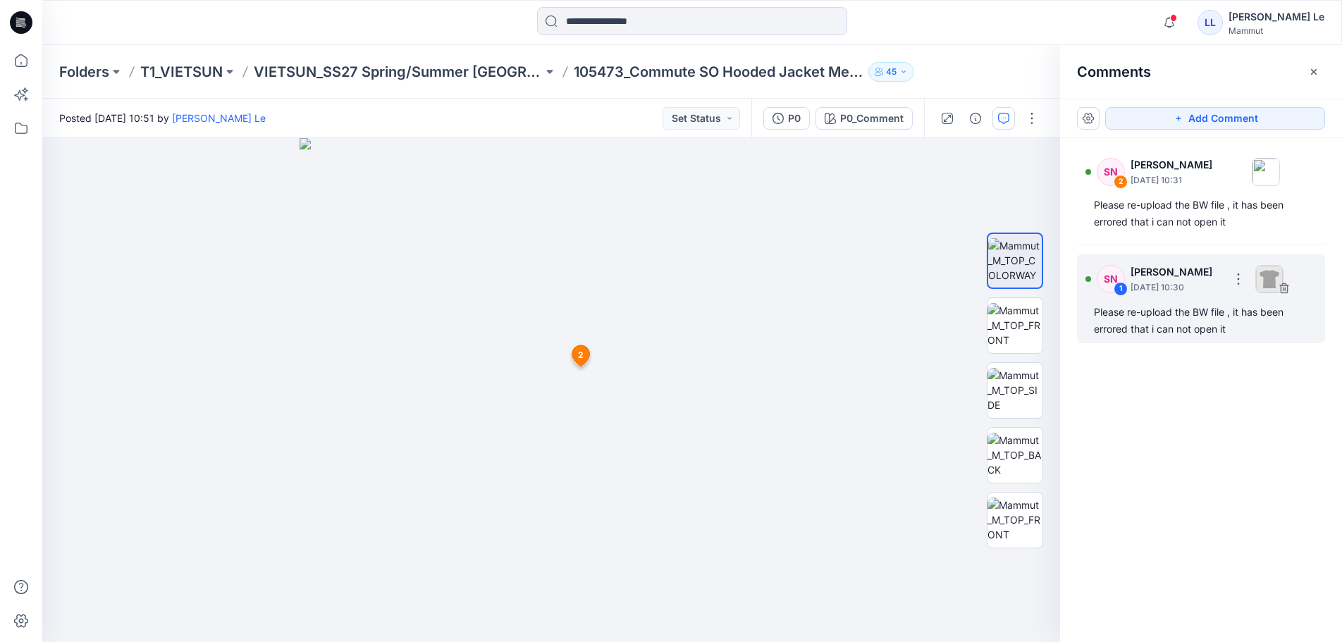
click at [1118, 289] on div "1" at bounding box center [1121, 289] width 14 height 14
click at [1159, 288] on p "September 08, 2025 10:30" at bounding box center [1175, 288] width 91 height 14
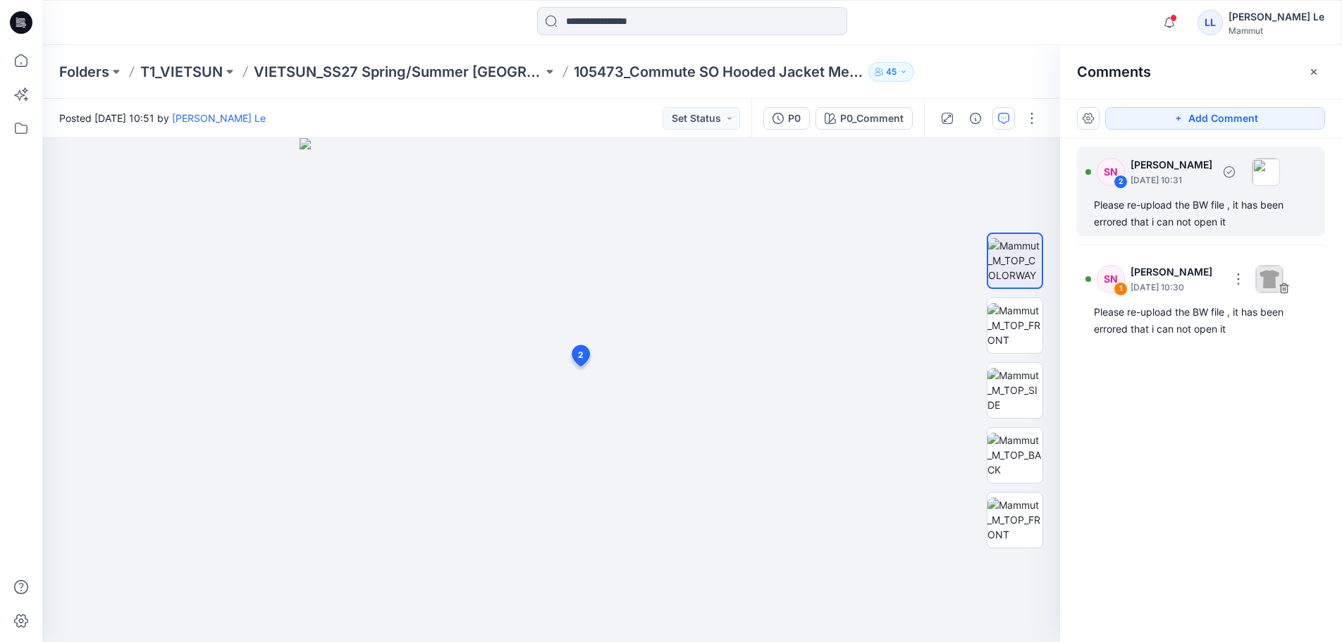
click at [1165, 195] on div "SN 2 Sia Nguyen September 08, 2025 10:31 Please re-upload the BW file , it has …" at bounding box center [1201, 192] width 248 height 90
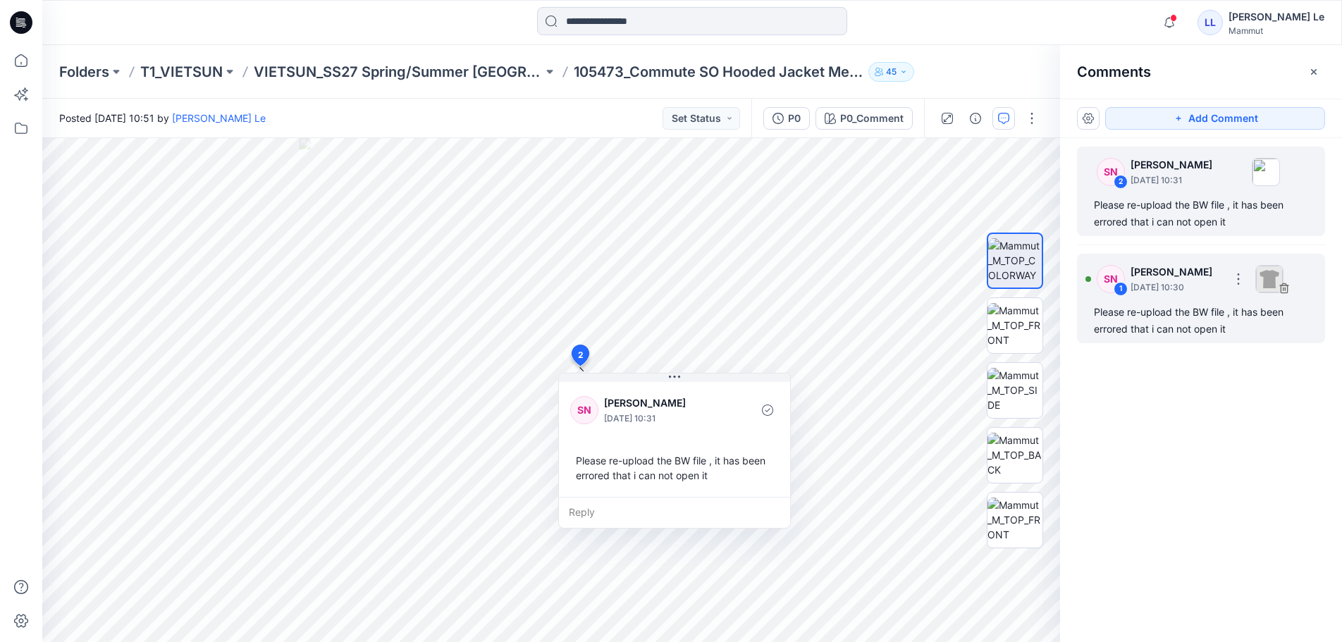
click at [1176, 288] on p "September 08, 2025 10:30" at bounding box center [1175, 288] width 91 height 14
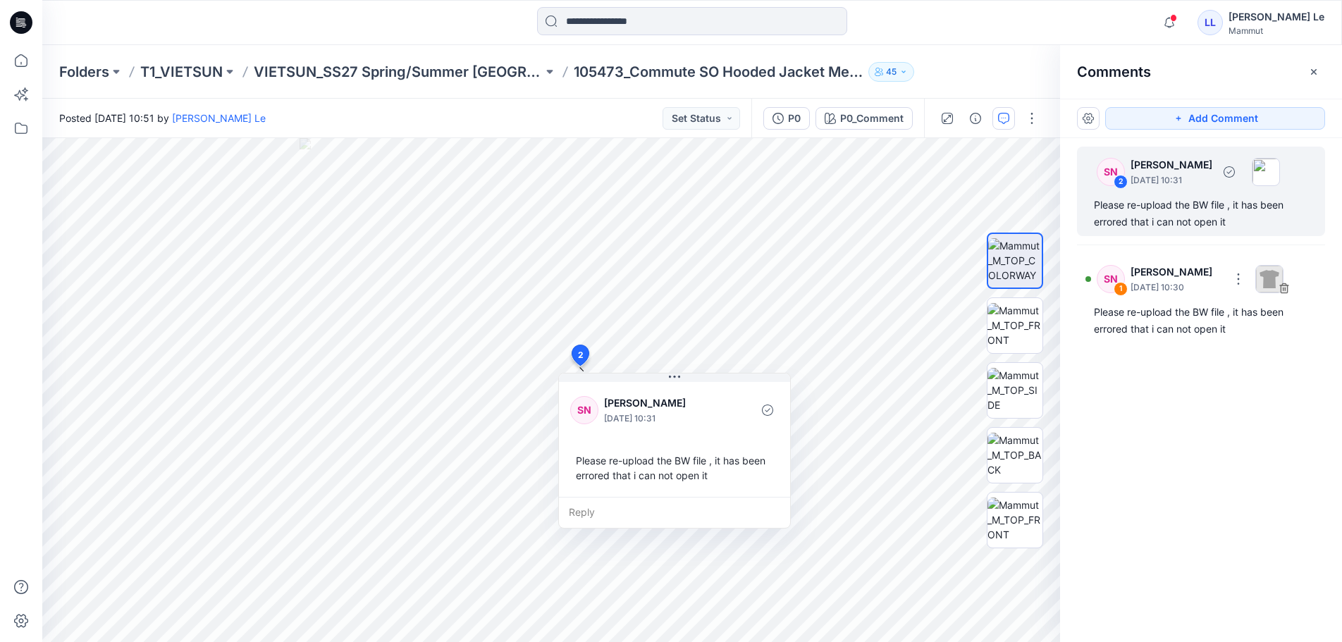
click at [1164, 201] on div "Please re-upload the BW file , it has been errored that i can not open it" at bounding box center [1201, 214] width 214 height 34
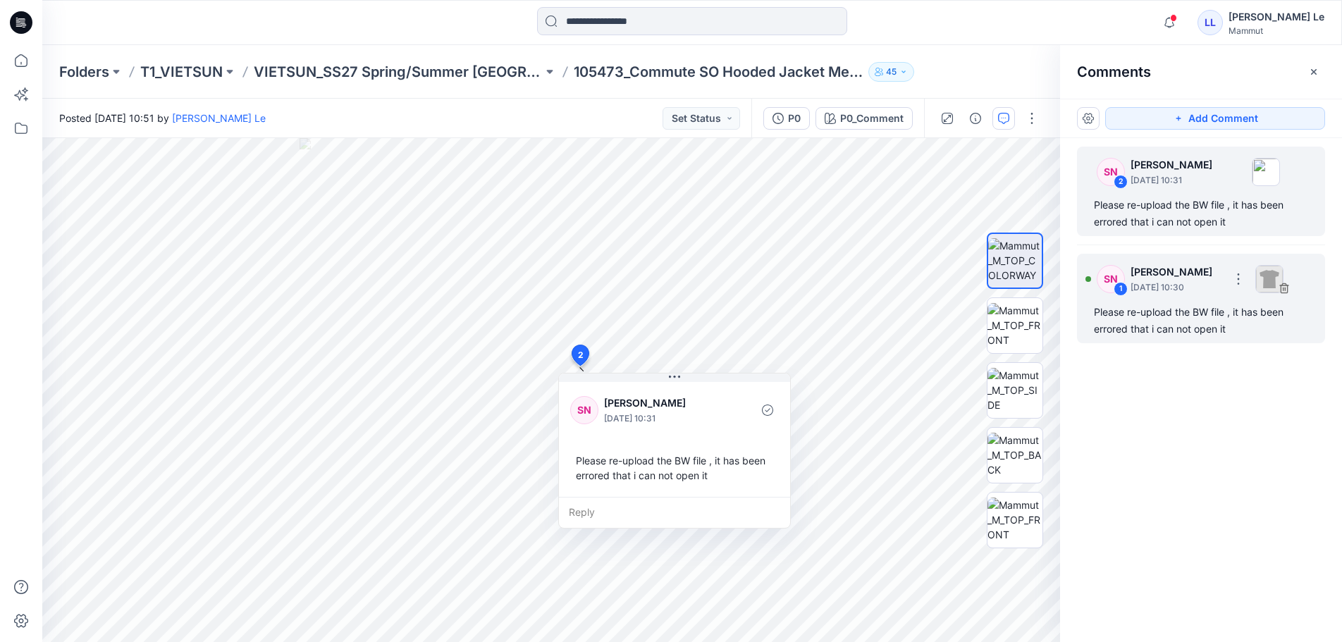
click at [1181, 289] on p "September 08, 2025 10:30" at bounding box center [1175, 288] width 91 height 14
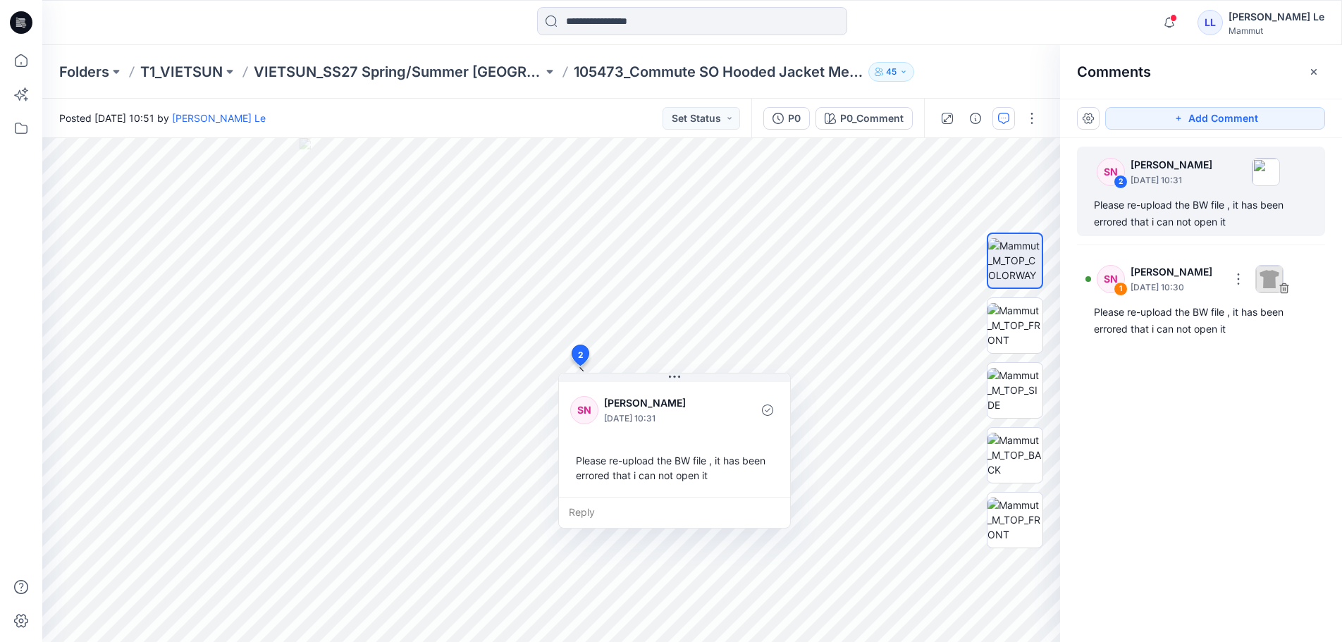
click at [1243, 408] on div "SN 2 Sia Nguyen September 08, 2025 10:31 Please re-upload the BW file , it has …" at bounding box center [1201, 364] width 282 height 452
click at [316, 73] on p "VIETSUN_SS27 Spring/Summer [GEOGRAPHIC_DATA]" at bounding box center [398, 72] width 289 height 20
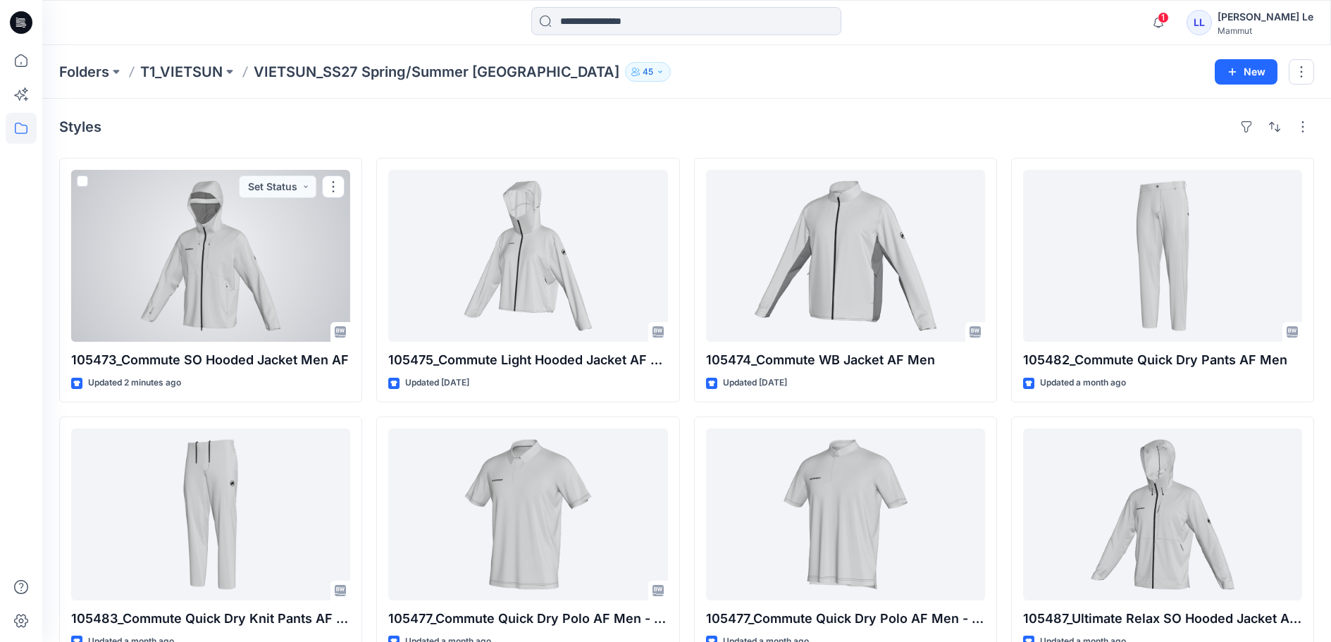
click at [264, 278] on div at bounding box center [210, 256] width 279 height 172
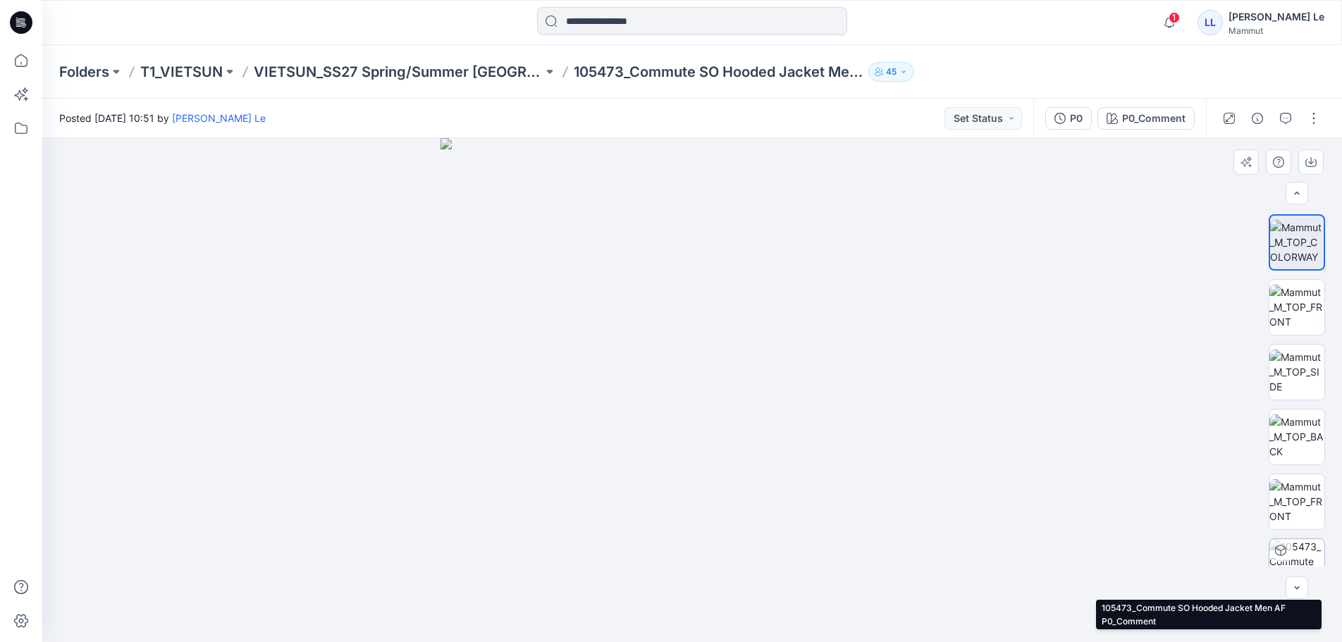
scroll to position [28, 0]
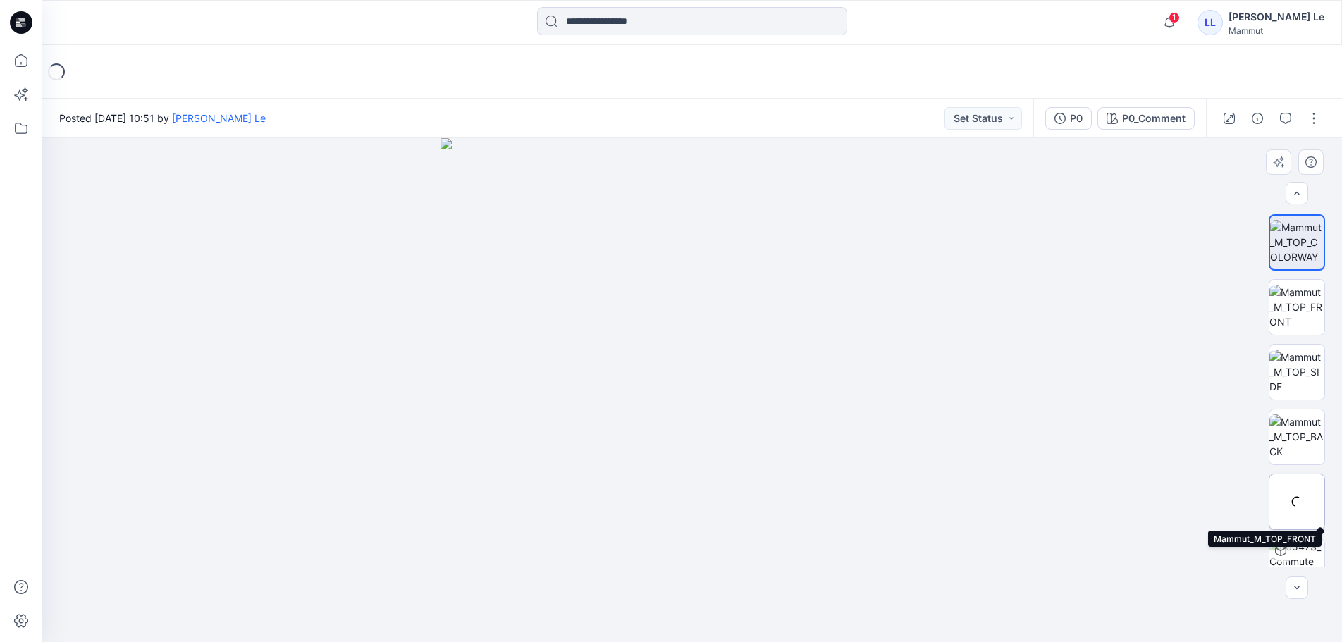
scroll to position [28, 0]
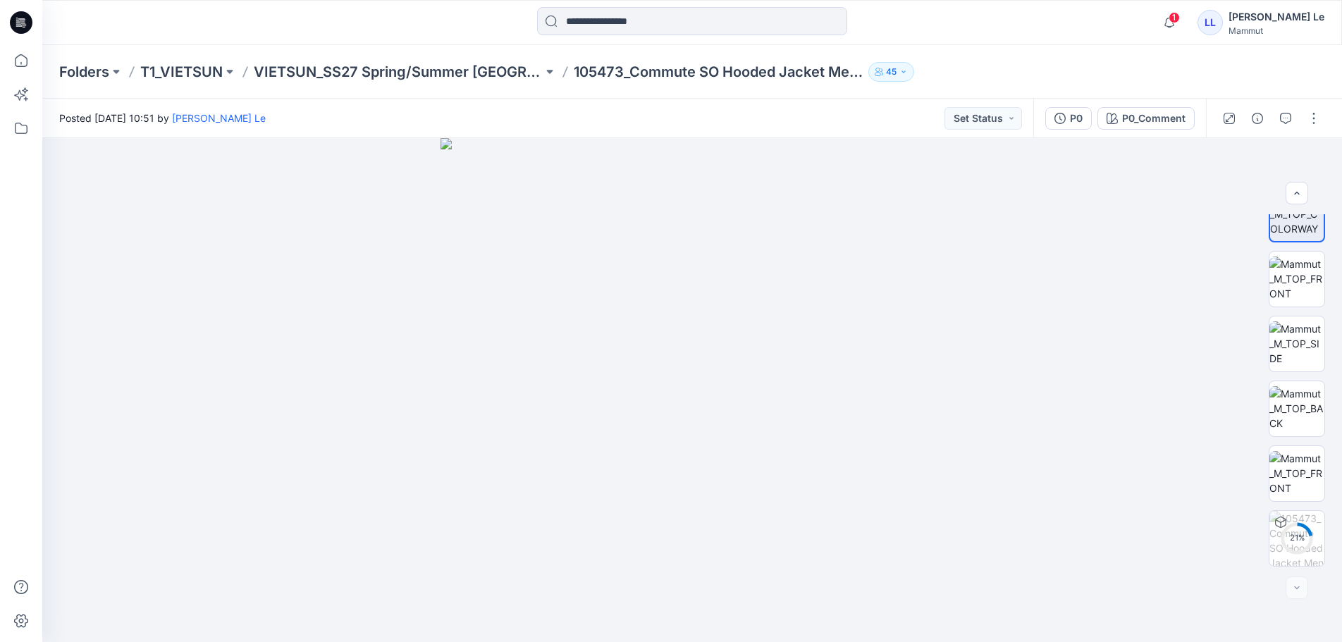
click at [189, 75] on p "T1_VIETSUN" at bounding box center [181, 72] width 82 height 20
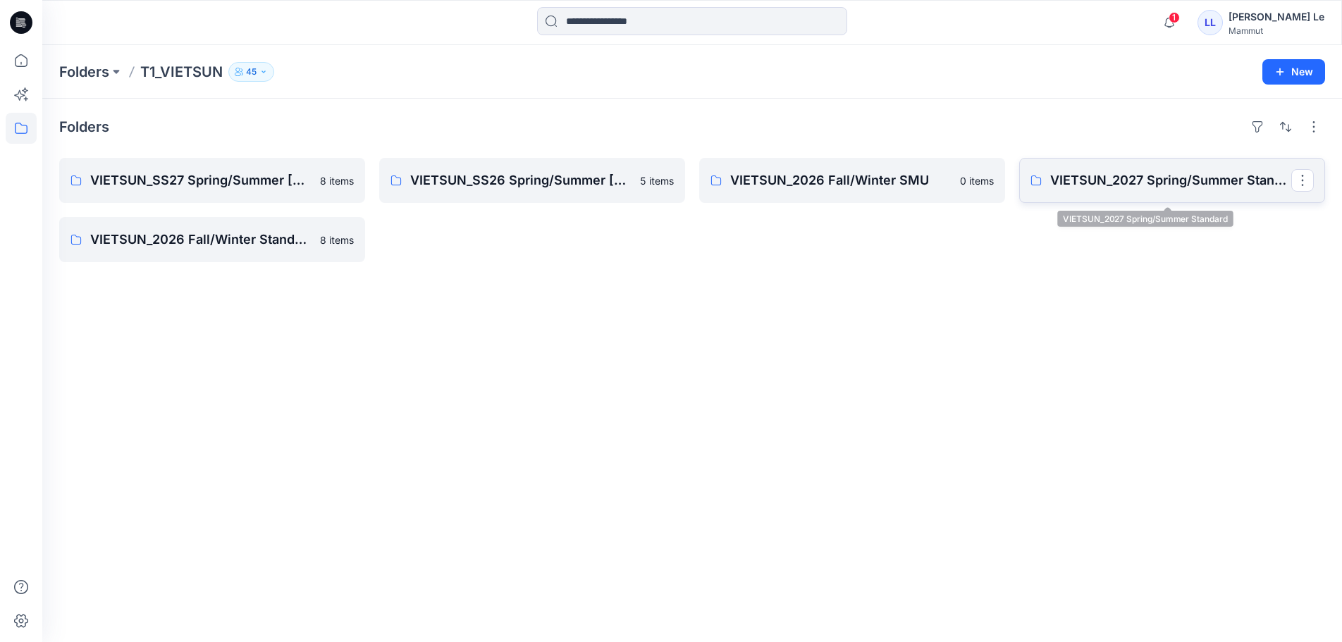
click at [1104, 190] on p "VIETSUN_2027 Spring/Summer Standard" at bounding box center [1170, 181] width 241 height 20
click at [233, 190] on p "VIETSUN_SS27 Spring/Summer [GEOGRAPHIC_DATA]" at bounding box center [210, 181] width 241 height 20
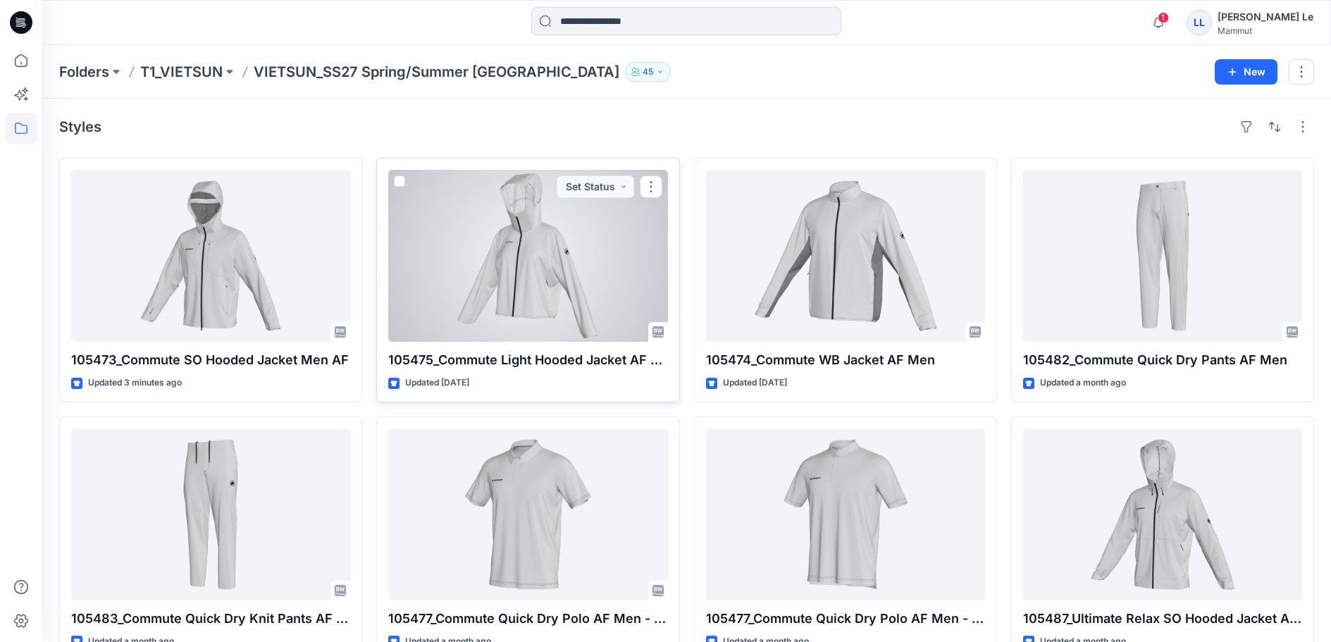
click at [531, 316] on div at bounding box center [527, 256] width 279 height 172
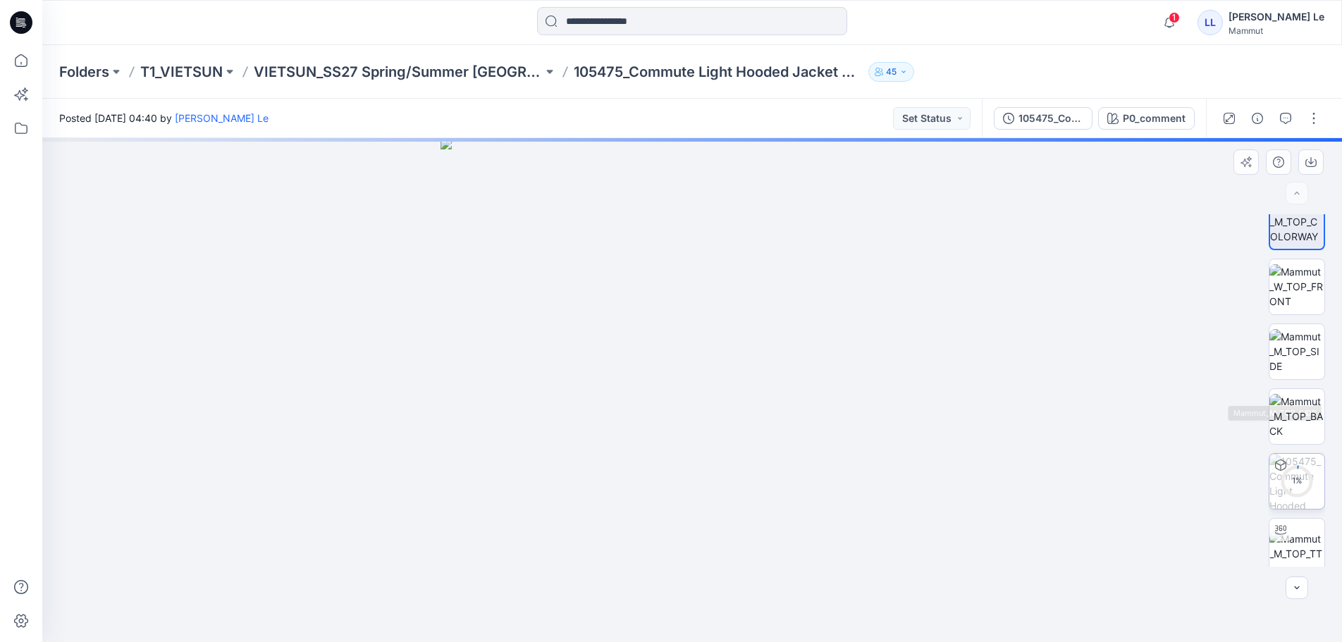
scroll to position [28, 0]
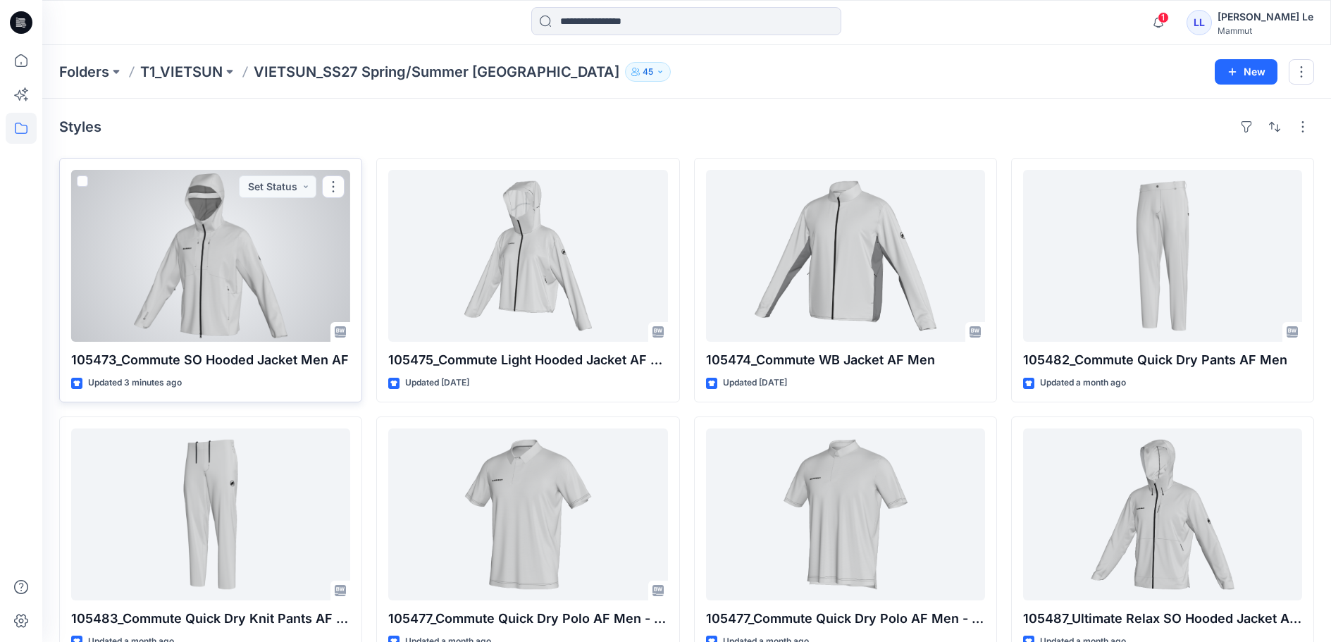
click at [204, 249] on div at bounding box center [210, 256] width 279 height 172
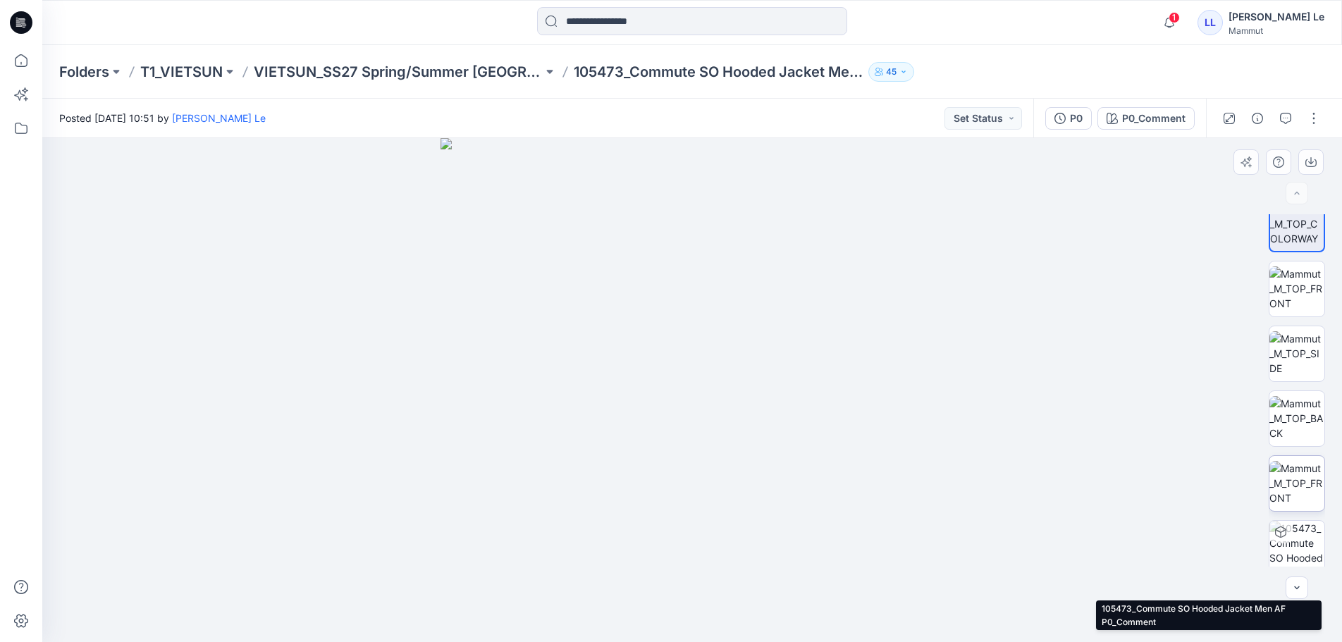
scroll to position [28, 0]
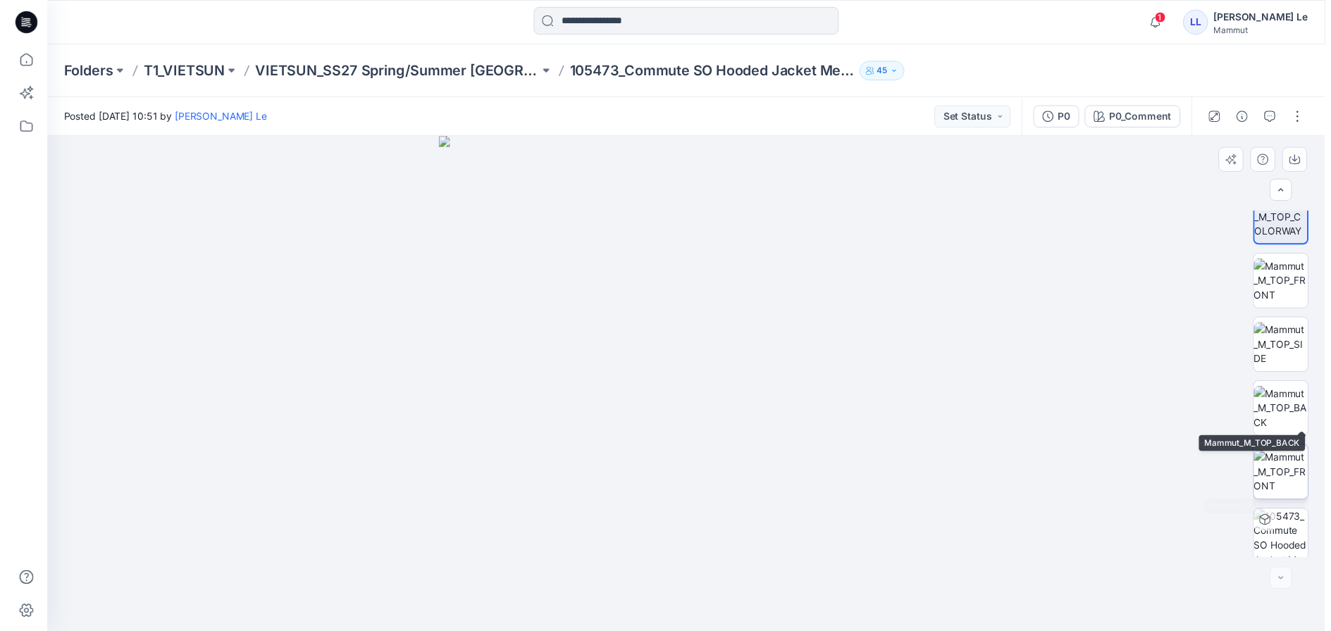
scroll to position [28, 0]
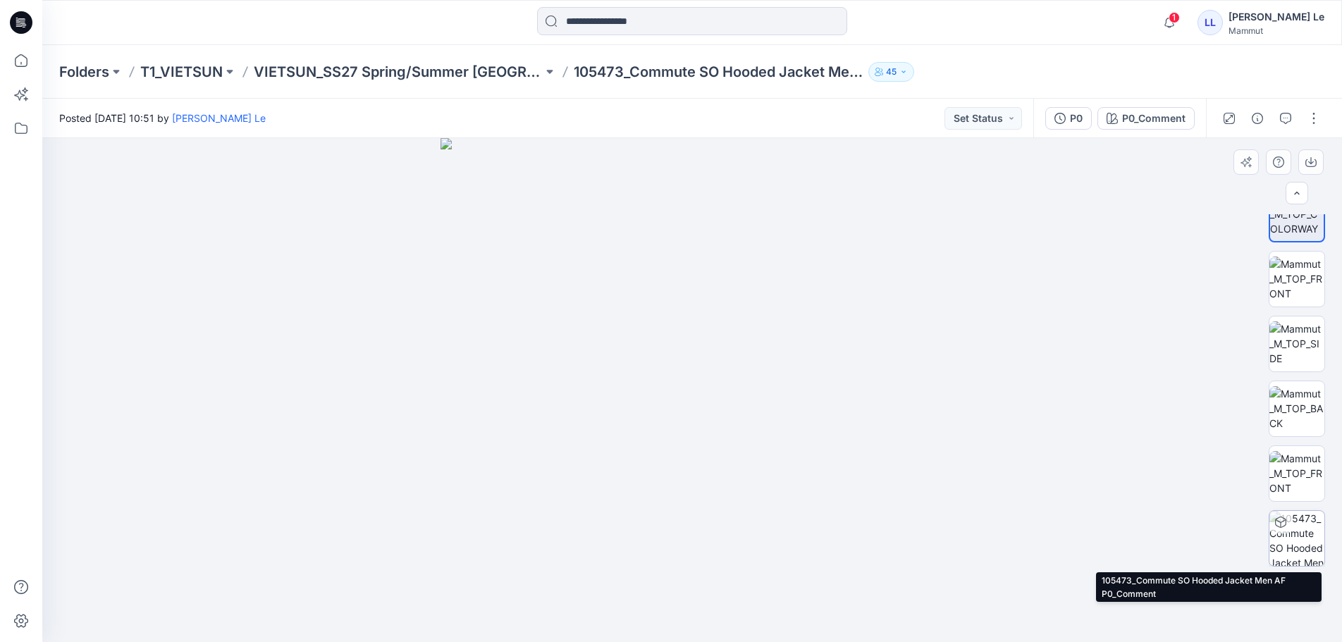
click at [1290, 550] on img at bounding box center [1296, 538] width 55 height 55
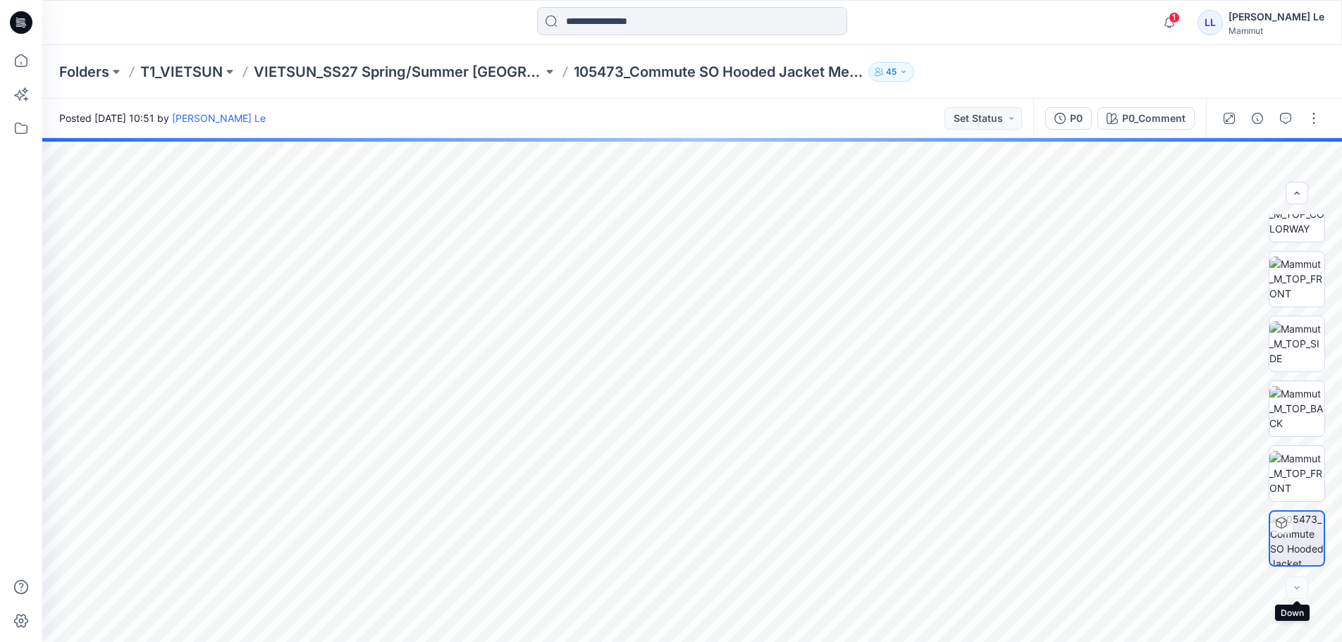
click at [1300, 591] on div at bounding box center [1297, 588] width 23 height 23
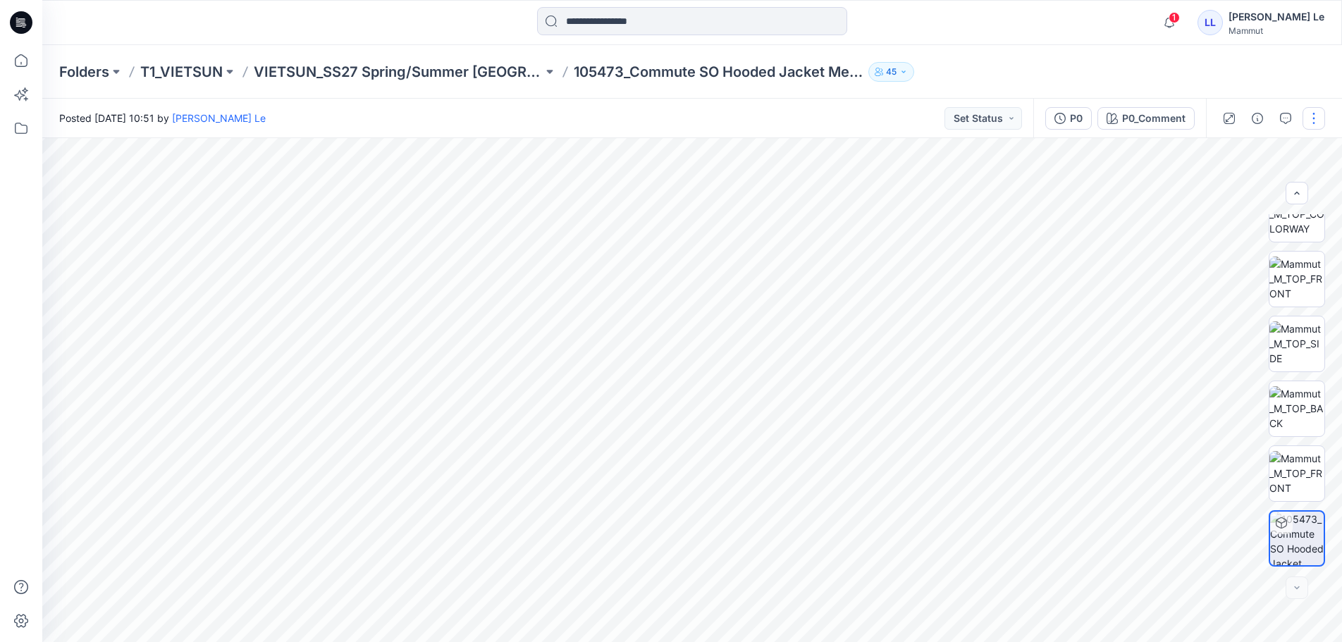
click at [1308, 115] on button "button" at bounding box center [1313, 118] width 23 height 23
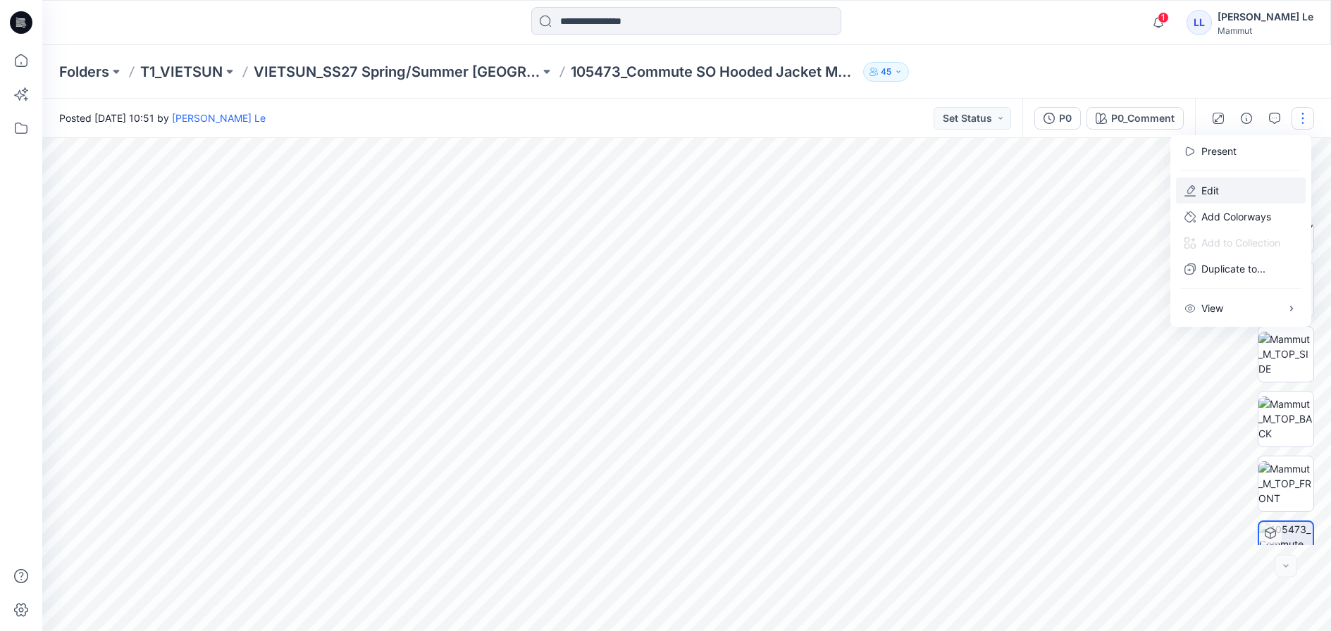
click at [1217, 198] on p "Edit" at bounding box center [1211, 190] width 18 height 15
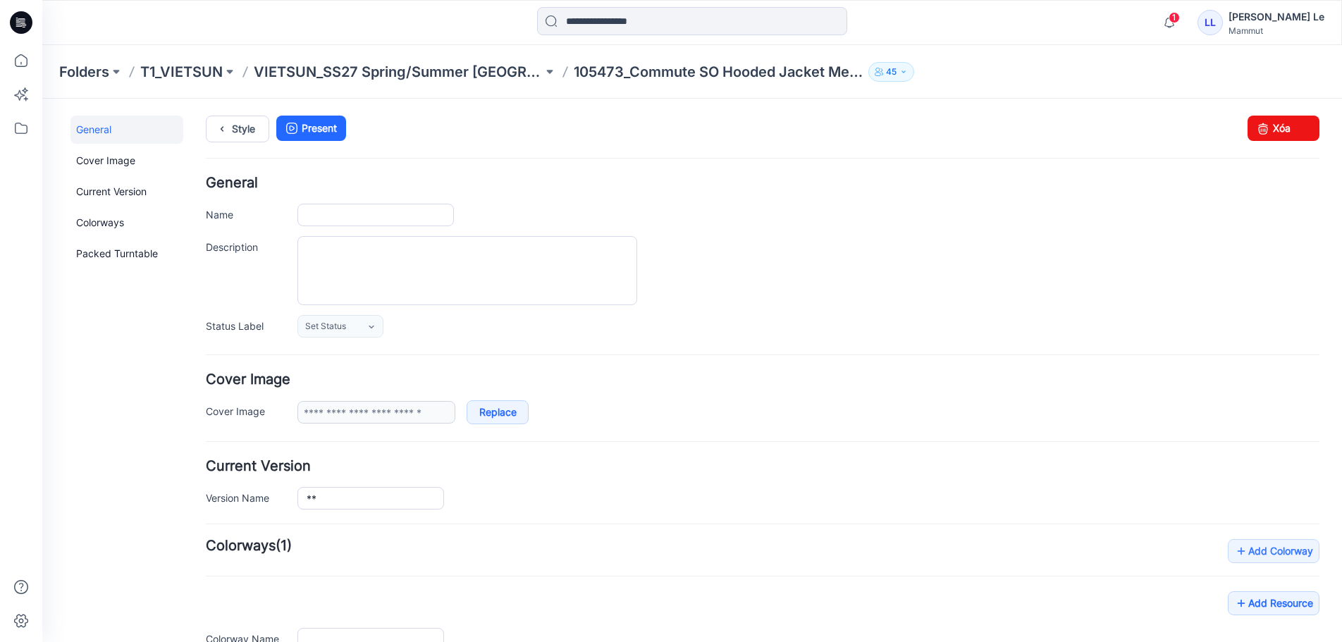
type input "**********"
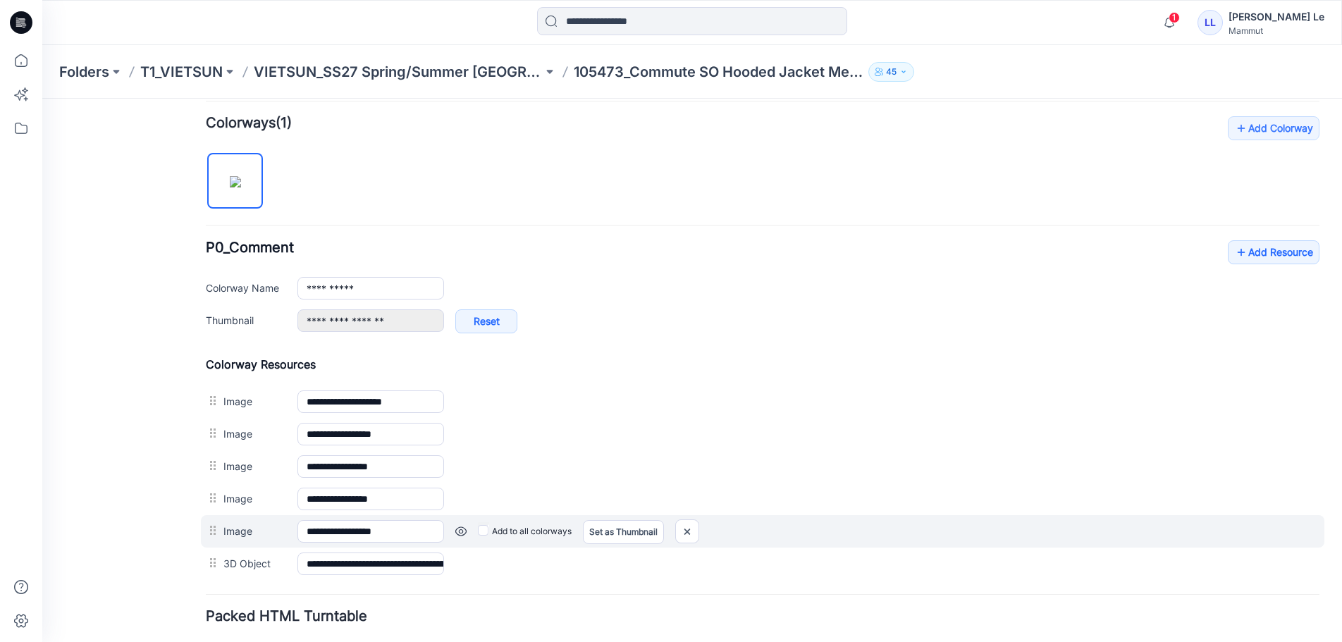
scroll to position [493, 0]
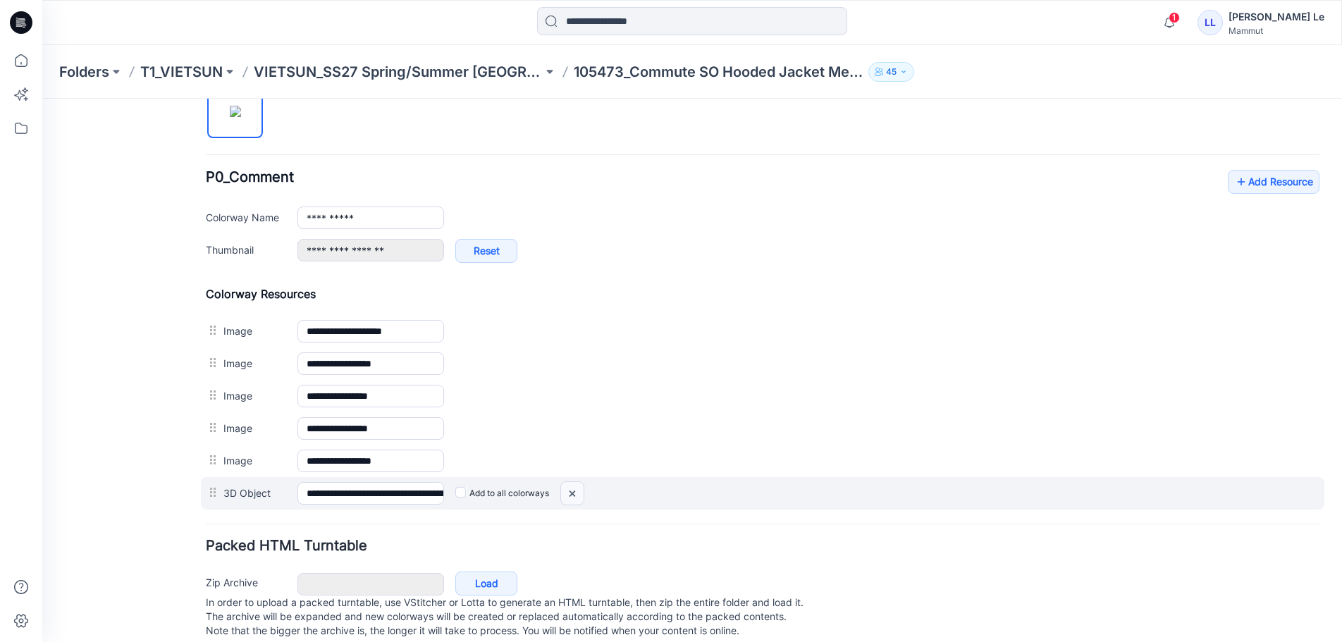
click at [565, 491] on img at bounding box center [572, 493] width 23 height 23
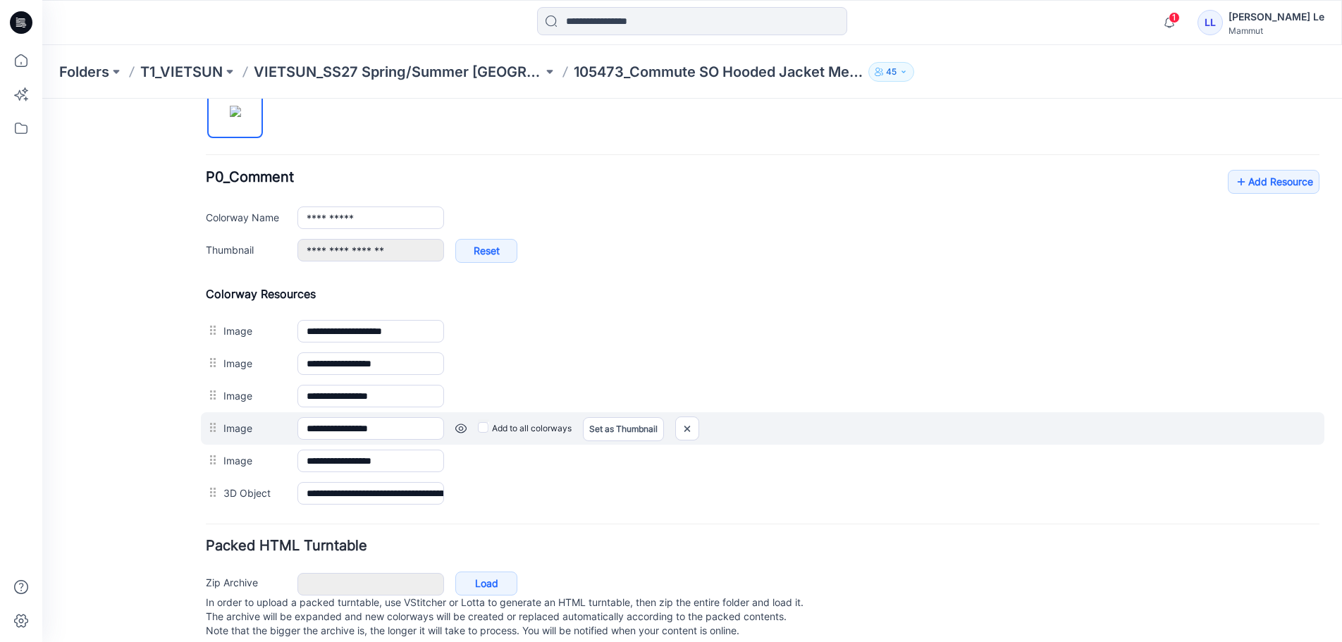
scroll to position [490, 0]
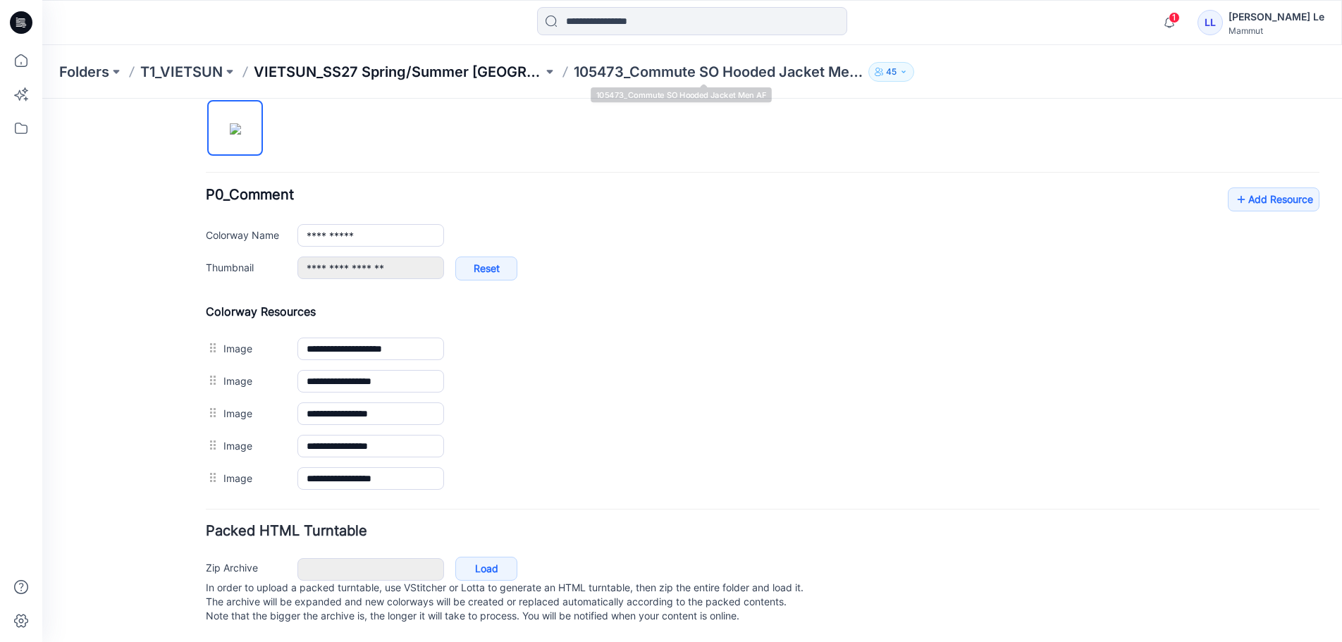
click at [477, 69] on p "VIETSUN_SS27 Spring/Summer [GEOGRAPHIC_DATA]" at bounding box center [398, 72] width 289 height 20
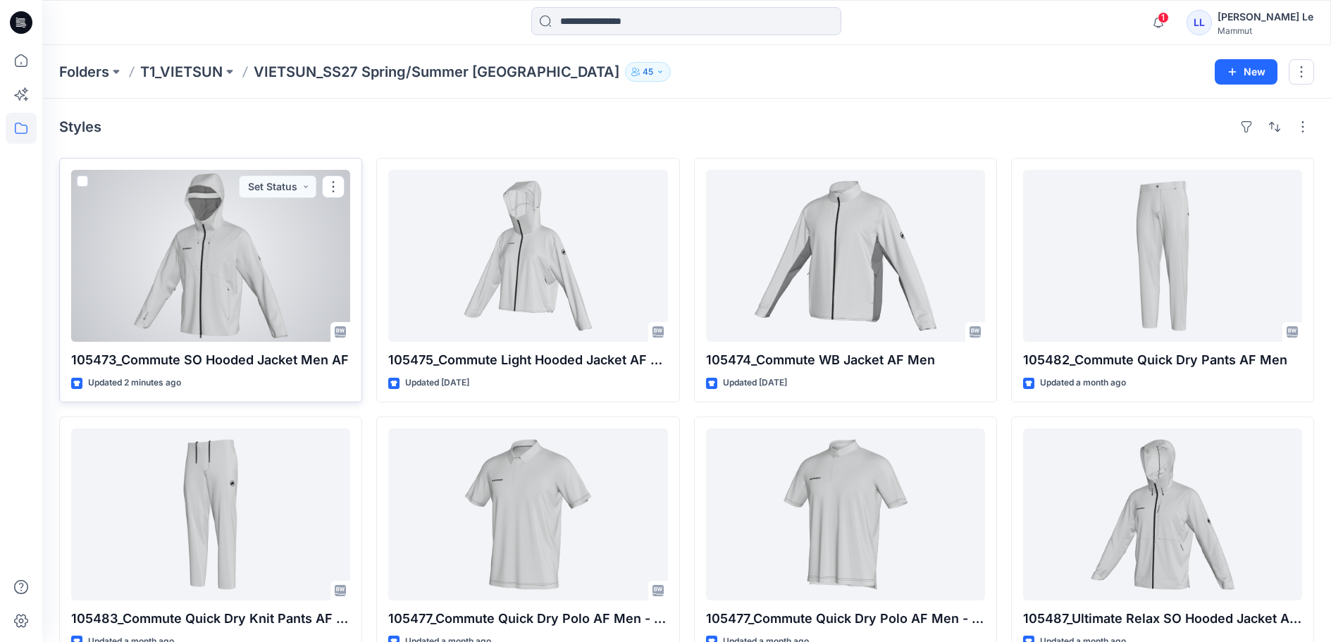
click at [190, 313] on div at bounding box center [210, 256] width 279 height 172
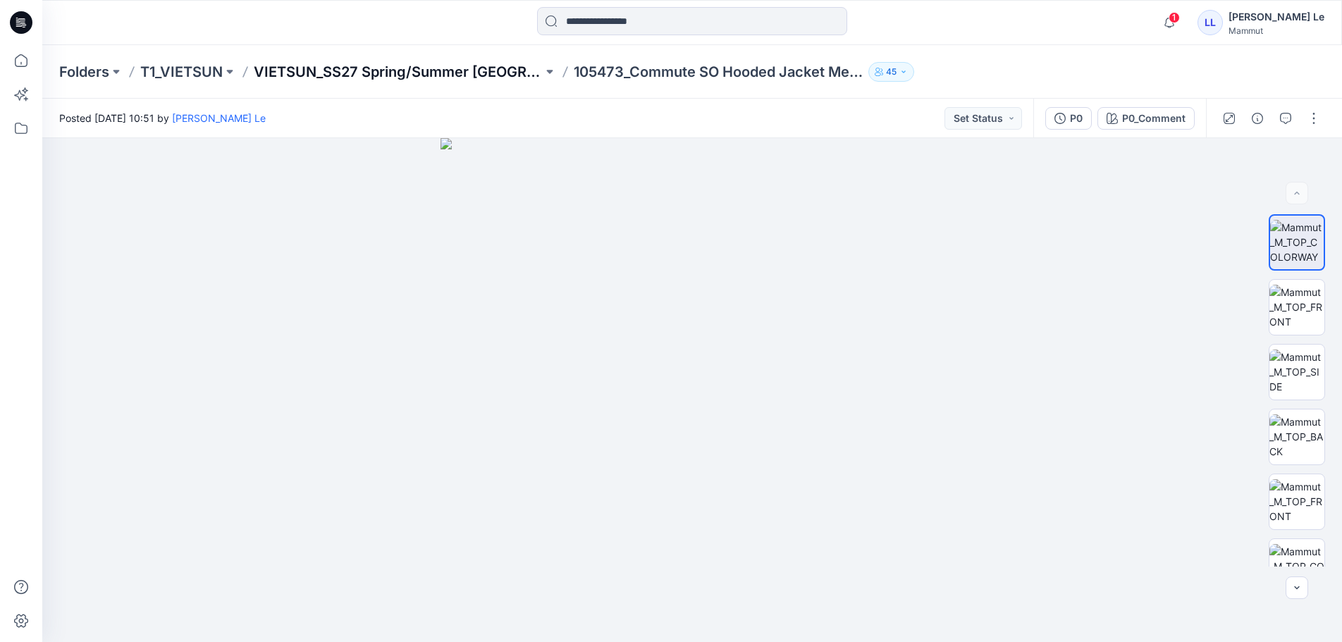
click at [483, 73] on p "VIETSUN_SS27 Spring/Summer [GEOGRAPHIC_DATA]" at bounding box center [398, 72] width 289 height 20
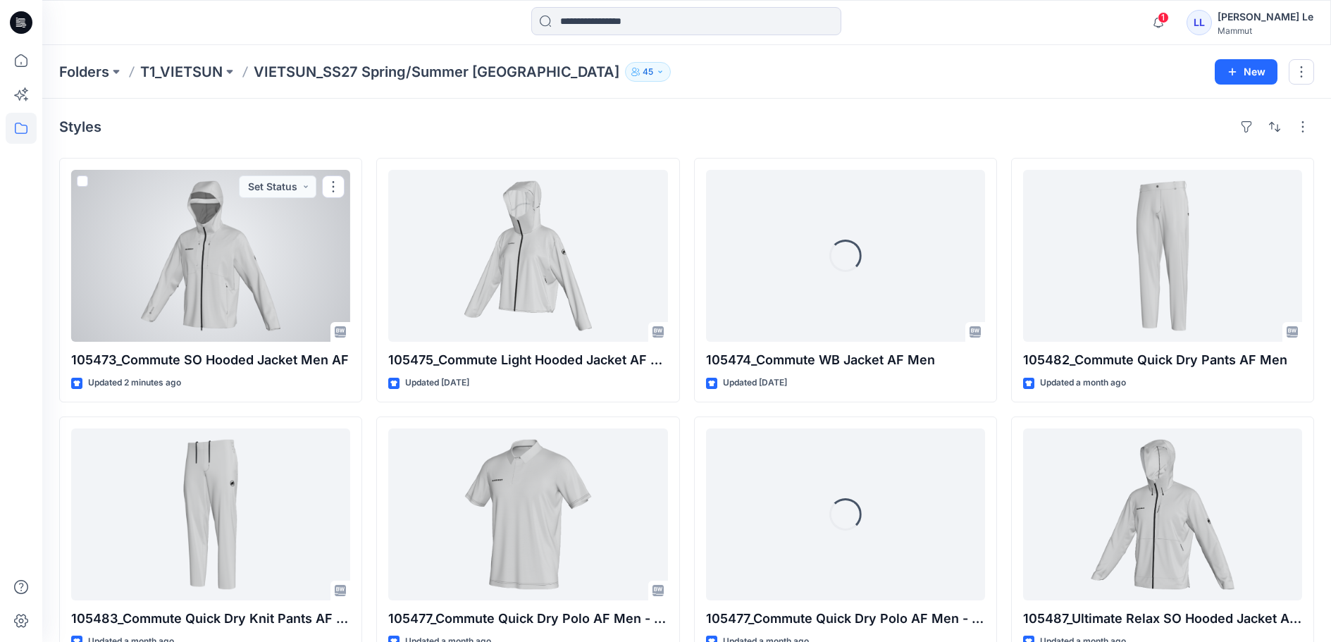
click at [243, 316] on div at bounding box center [210, 256] width 279 height 172
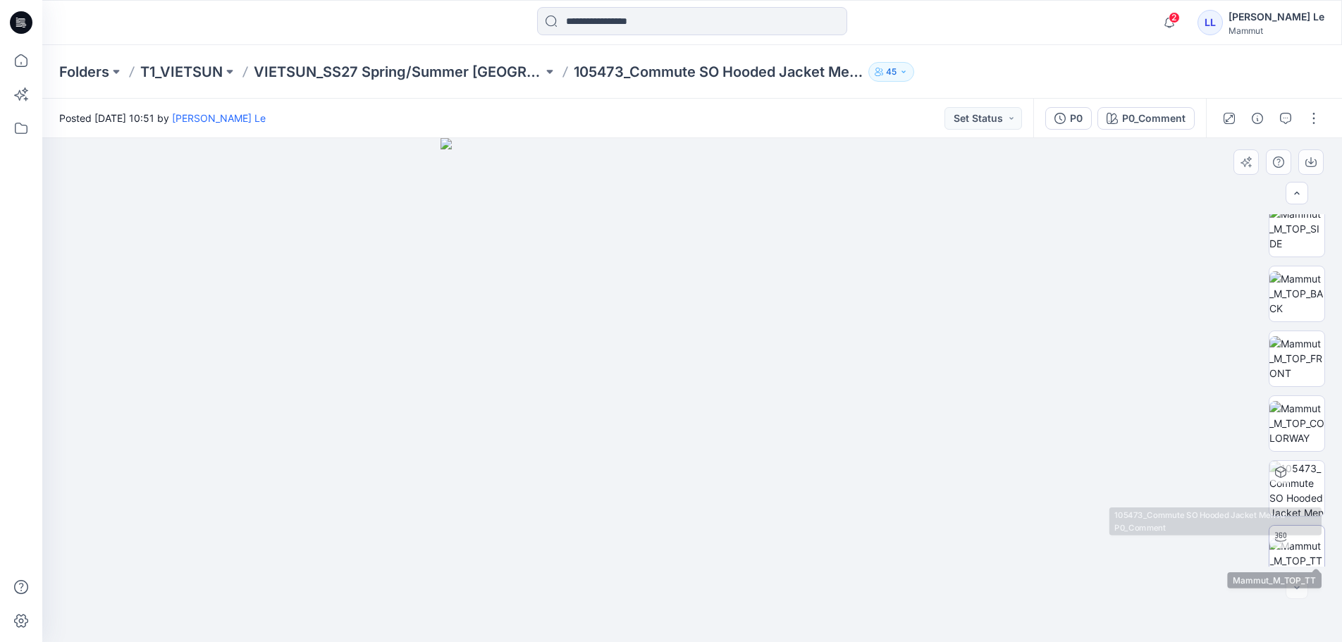
scroll to position [158, 0]
